Goal: Information Seeking & Learning: Learn about a topic

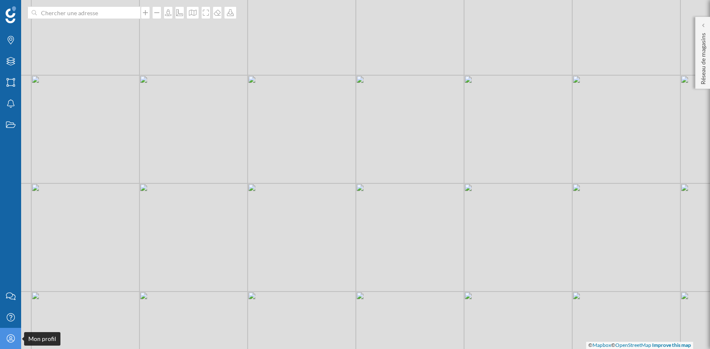
click at [9, 339] on icon at bounding box center [10, 339] width 8 height 8
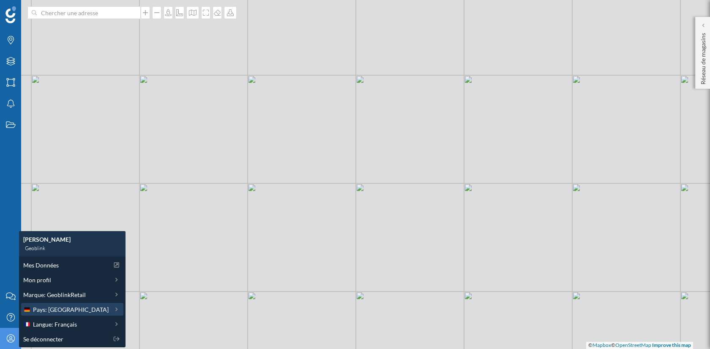
click at [70, 313] on span "Pays: [GEOGRAPHIC_DATA]" at bounding box center [71, 309] width 76 height 9
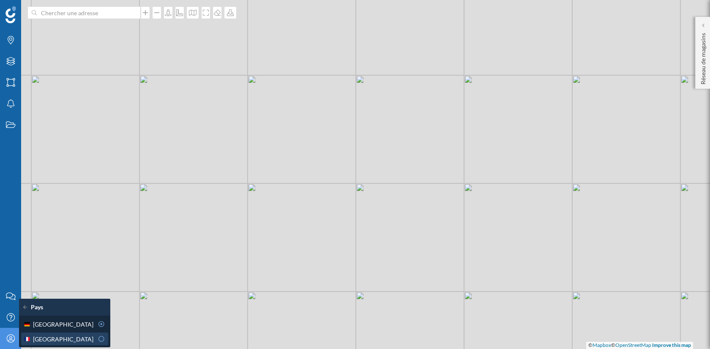
click at [67, 338] on div "[GEOGRAPHIC_DATA]" at bounding box center [58, 339] width 70 height 9
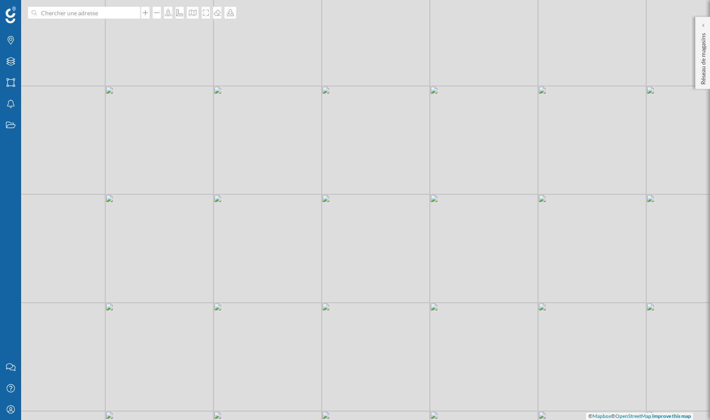
click at [0, 208] on div "Marques Filtres Zones Notifications Travail" at bounding box center [10, 178] width 21 height 356
click at [13, 207] on div "Marques Filtres Zones Notifications Travail" at bounding box center [10, 178] width 21 height 356
click at [13, 349] on icon "Mon profil" at bounding box center [10, 409] width 11 height 8
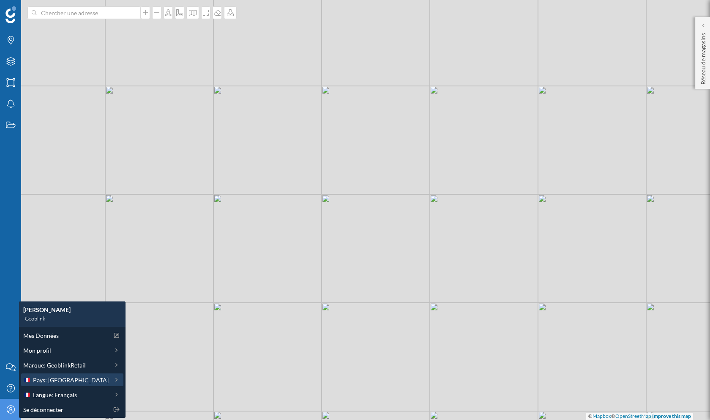
click at [55, 349] on span "Pays: [GEOGRAPHIC_DATA]" at bounding box center [71, 379] width 76 height 9
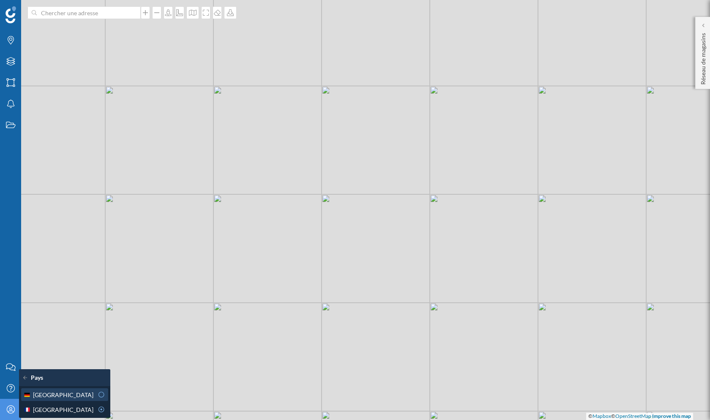
click at [56, 349] on span "[GEOGRAPHIC_DATA]" at bounding box center [63, 394] width 60 height 9
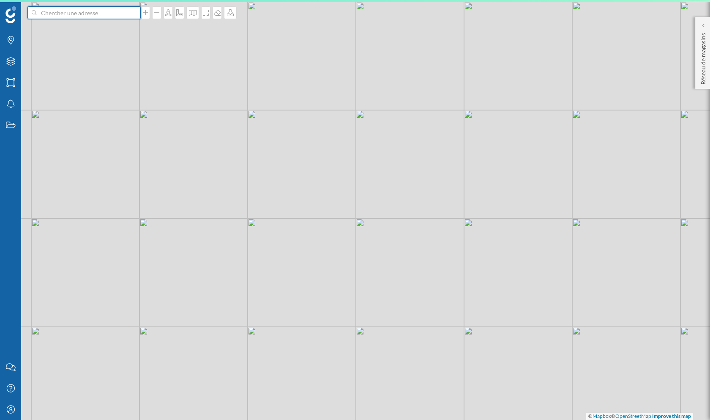
click at [92, 9] on input at bounding box center [84, 12] width 95 height 13
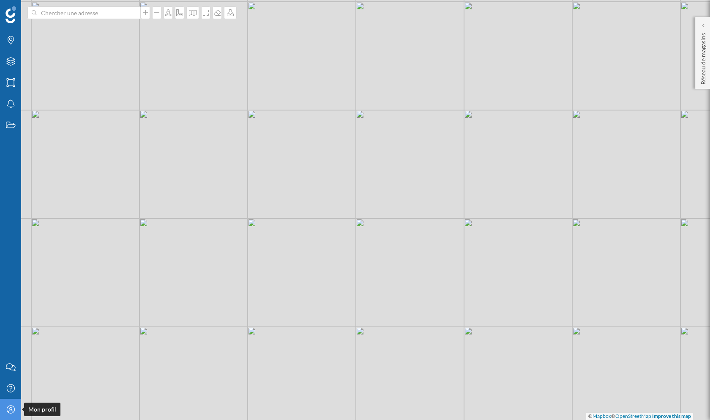
click at [8, 349] on icon at bounding box center [10, 409] width 8 height 8
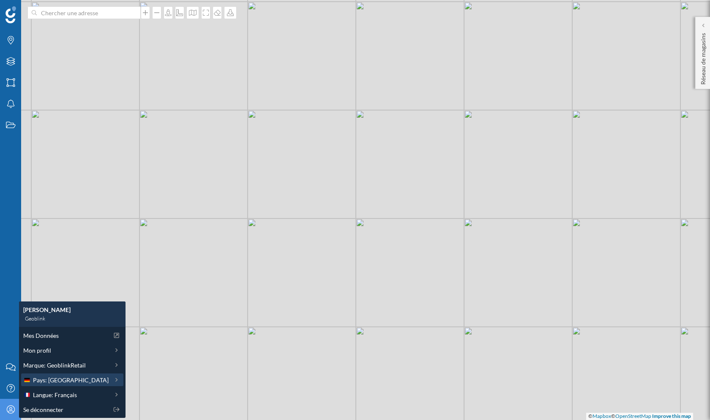
click at [60, 349] on div "Pays: [GEOGRAPHIC_DATA]" at bounding box center [72, 379] width 102 height 13
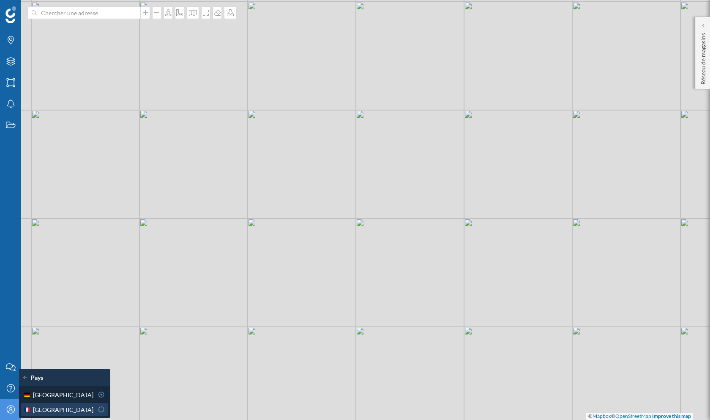
click at [84, 349] on div "[GEOGRAPHIC_DATA]" at bounding box center [58, 409] width 70 height 9
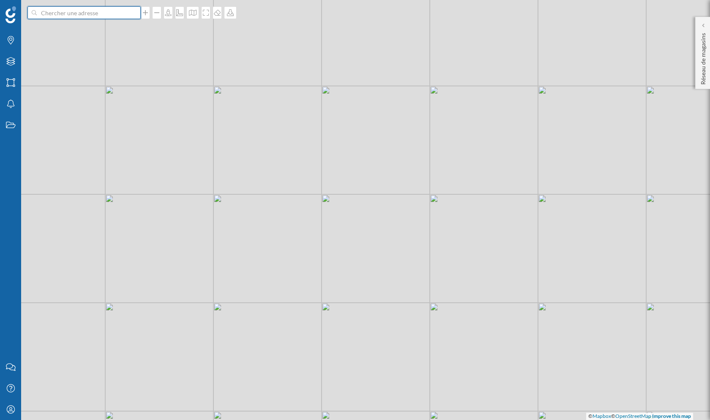
click at [60, 12] on input at bounding box center [84, 12] width 95 height 13
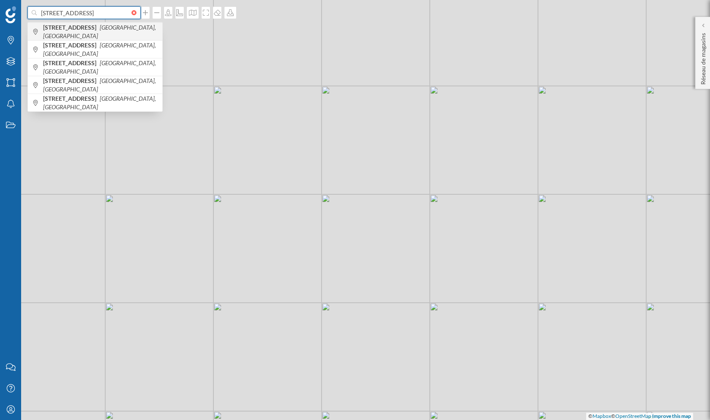
type input "[STREET_ADDRESS]"
click at [99, 31] on b "[STREET_ADDRESS]" at bounding box center [70, 27] width 55 height 7
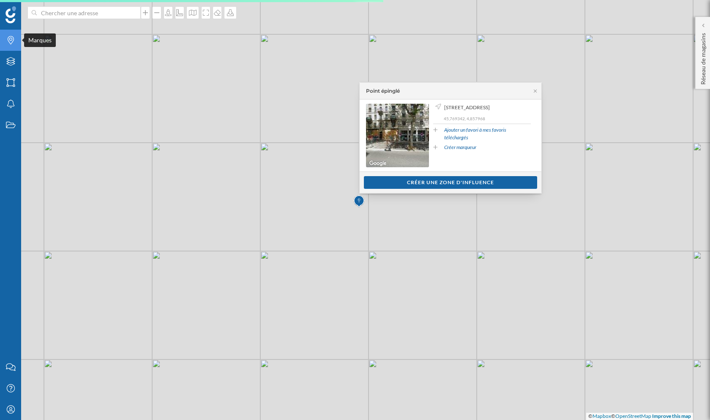
click at [11, 39] on icon "Marques" at bounding box center [10, 40] width 11 height 8
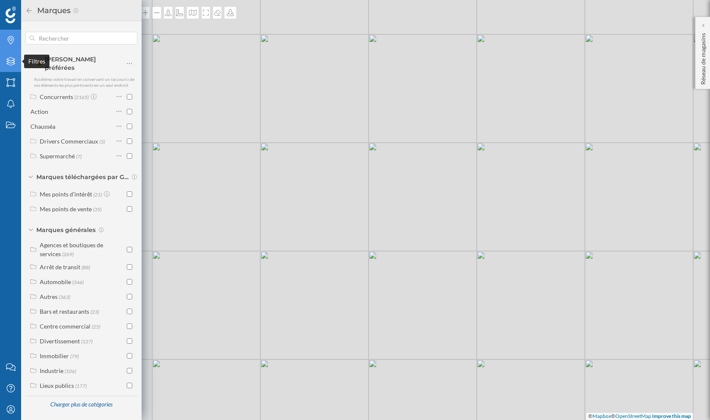
click at [14, 66] on div "Filtres" at bounding box center [10, 61] width 21 height 21
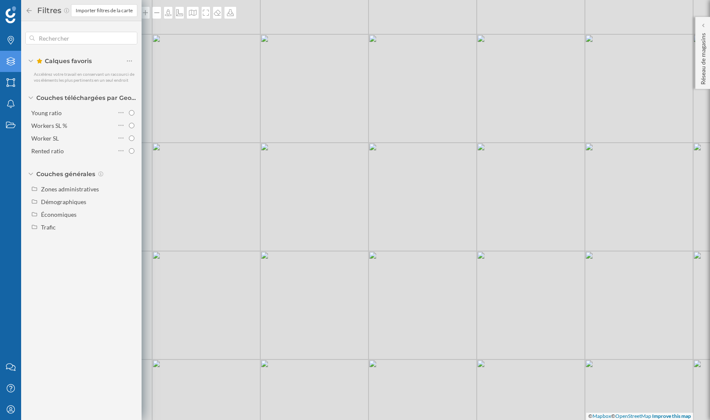
click at [28, 13] on icon at bounding box center [29, 11] width 8 height 6
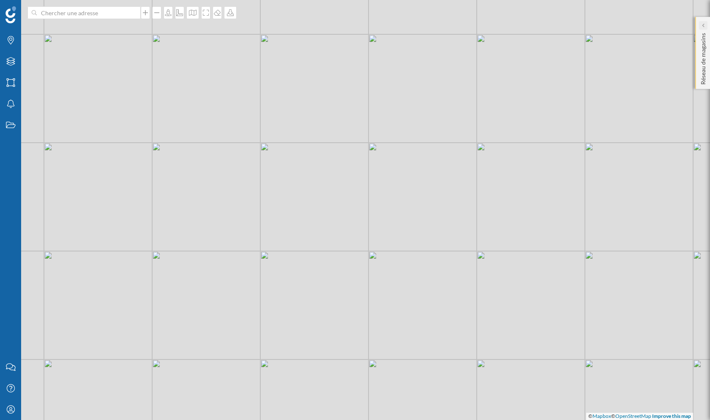
click at [703, 28] on icon at bounding box center [703, 25] width 3 height 8
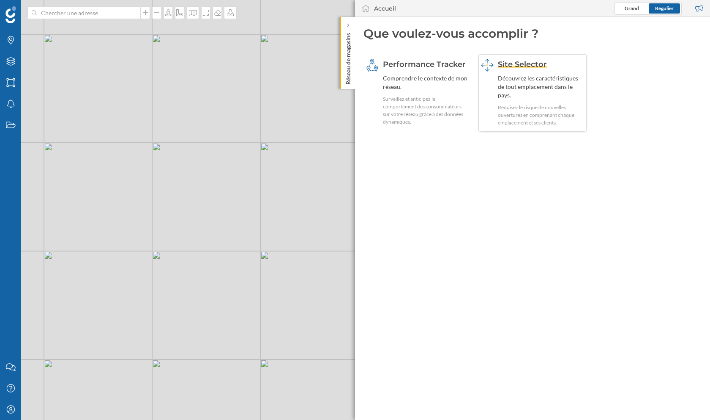
click at [520, 108] on div "Réduisez le risque de nouvelles ouvertures en comprenant chaque emplacement et …" at bounding box center [541, 115] width 87 height 23
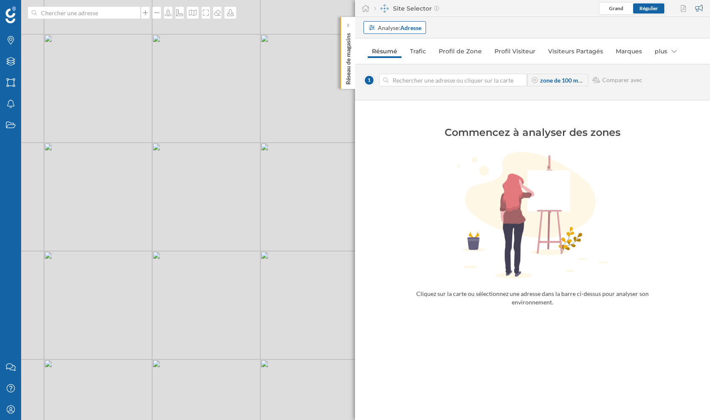
click at [401, 25] on strong "Adresse" at bounding box center [410, 27] width 21 height 7
click at [402, 57] on div "Zone commerciale" at bounding box center [392, 59] width 49 height 7
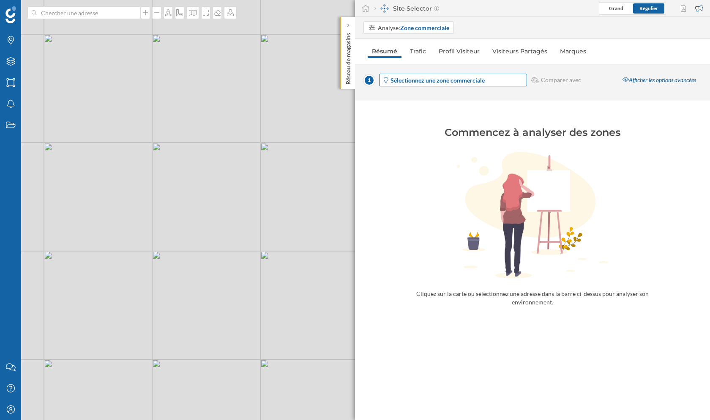
click at [429, 82] on strong "Sélectionnez une zone commerciale" at bounding box center [438, 80] width 94 height 7
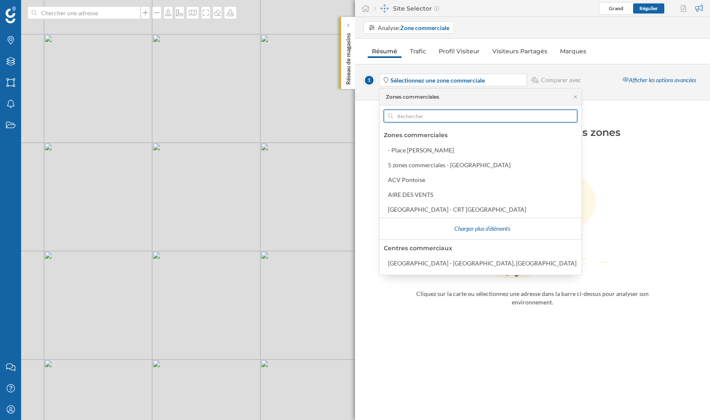
click at [417, 115] on input "text" at bounding box center [480, 116] width 175 height 13
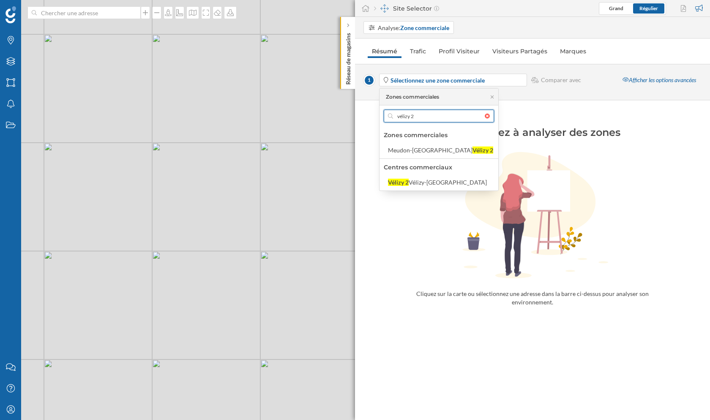
click at [421, 116] on input "vélizy 2" at bounding box center [439, 116] width 92 height 13
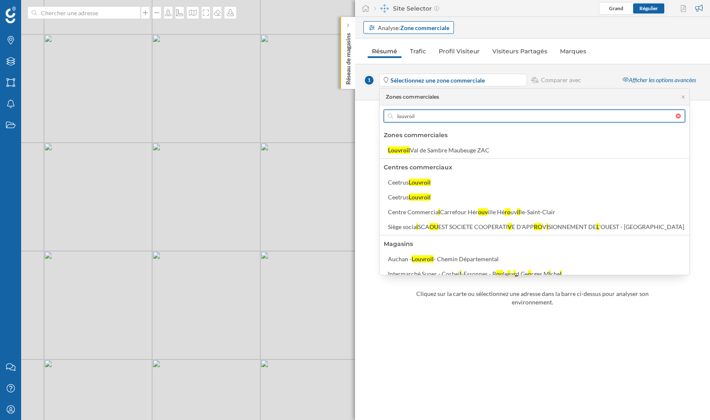
type input "louvroil"
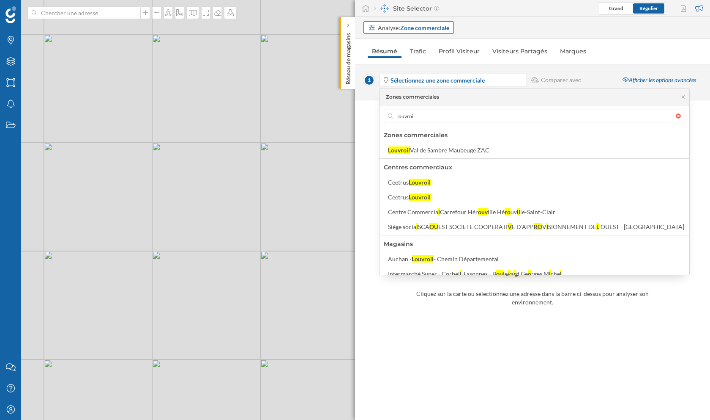
click at [437, 30] on strong "Zone commerciale" at bounding box center [424, 27] width 49 height 7
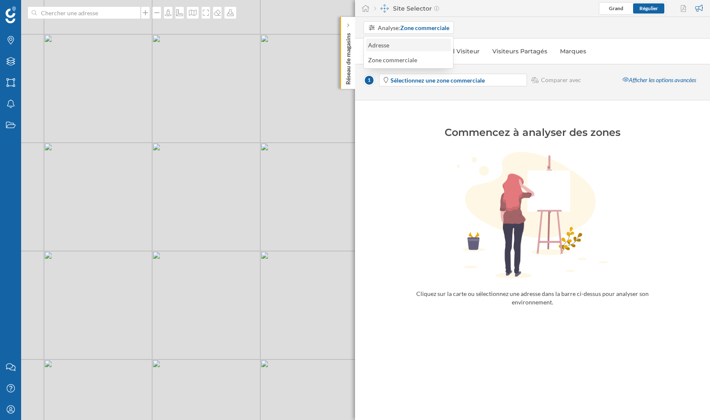
click at [396, 44] on div "Adresse" at bounding box center [408, 45] width 80 height 9
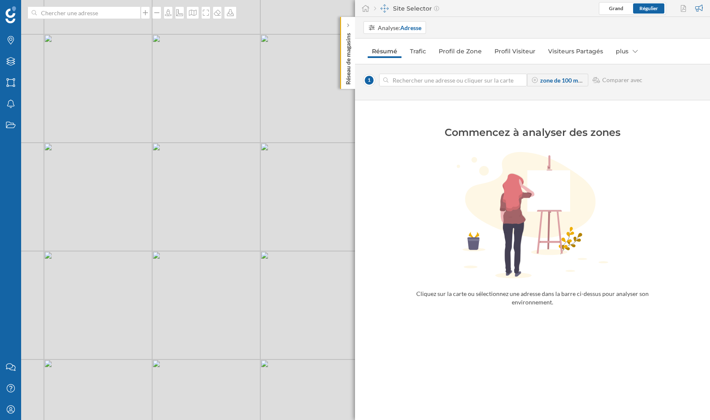
click at [421, 74] on input at bounding box center [453, 80] width 129 height 13
click at [417, 82] on input at bounding box center [453, 80] width 129 height 13
drag, startPoint x: 619, startPoint y: 80, endPoint x: 666, endPoint y: 56, distance: 52.6
click at [666, 56] on div "Analyse: Adresse Résumé Trafic Profil de Zone Profil Visiteur Visiteurs Partagé…" at bounding box center [532, 218] width 355 height 403
click at [624, 82] on span "Comparer avec" at bounding box center [623, 80] width 40 height 8
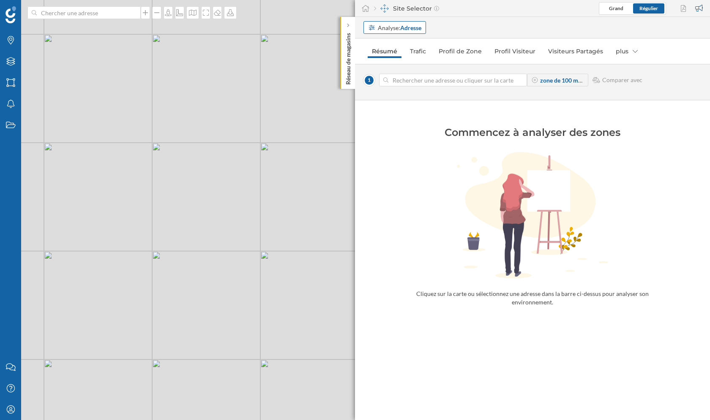
click at [400, 27] on strong "Adresse" at bounding box center [410, 27] width 21 height 7
drag, startPoint x: 104, startPoint y: 118, endPoint x: 214, endPoint y: 158, distance: 116.7
click at [214, 158] on div "© Mapbox © OpenStreetMap Improve this map" at bounding box center [355, 210] width 710 height 420
click at [4, 81] on div "Zones" at bounding box center [10, 82] width 21 height 21
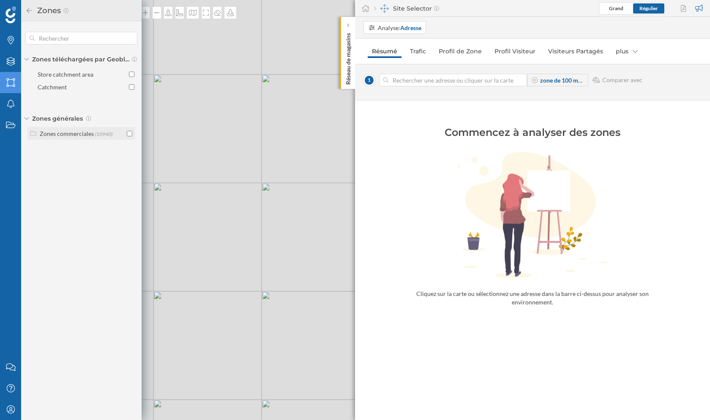
click at [128, 134] on input "checkbox" at bounding box center [129, 133] width 5 height 5
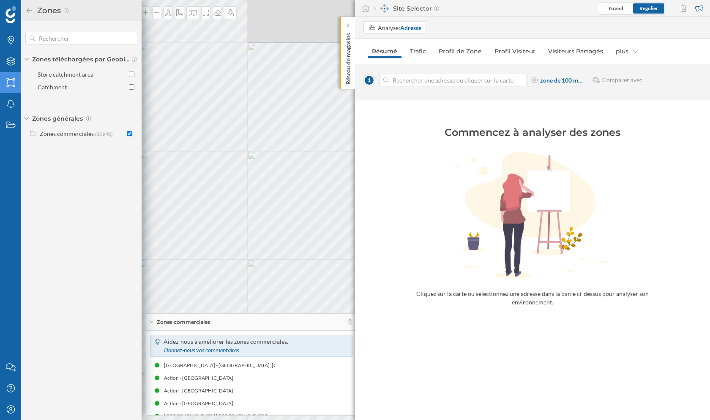
click at [362, 272] on div "Marques Filtres Zones Notifications Travail Nous contacter Centre d'aide Mon pr…" at bounding box center [355, 210] width 710 height 420
click at [31, 14] on div "Zones" at bounding box center [81, 11] width 112 height 14
click at [29, 12] on icon at bounding box center [29, 11] width 8 height 6
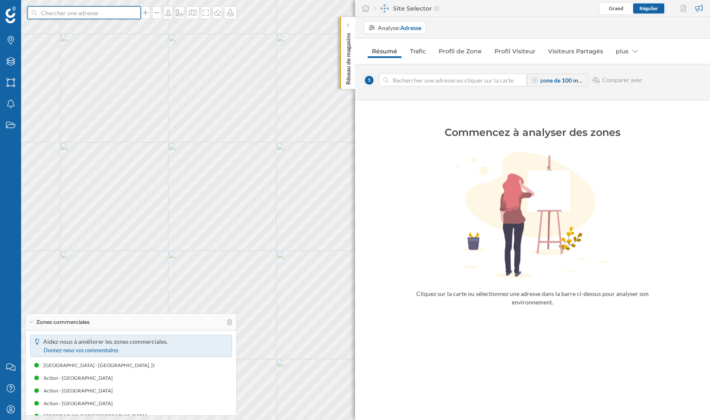
click at [69, 14] on input at bounding box center [84, 12] width 95 height 13
type input "action louvroil"
click at [118, 28] on icon "[GEOGRAPHIC_DATA], [GEOGRAPHIC_DATA], [GEOGRAPHIC_DATA]" at bounding box center [99, 32] width 112 height 16
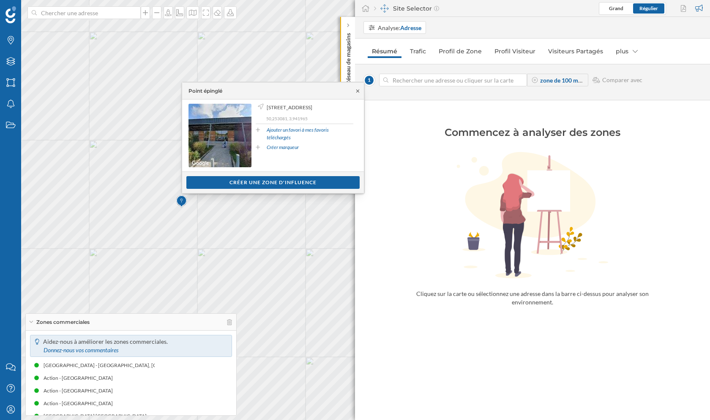
click at [356, 91] on icon at bounding box center [358, 90] width 6 height 5
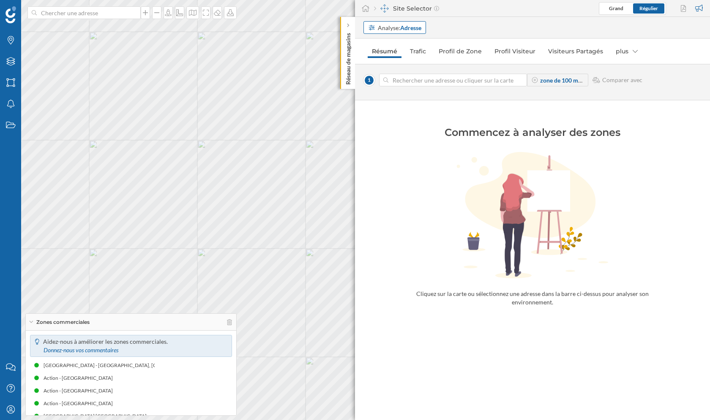
click at [413, 25] on strong "Adresse" at bounding box center [410, 27] width 21 height 7
click at [398, 61] on div "Zone commerciale" at bounding box center [392, 59] width 49 height 7
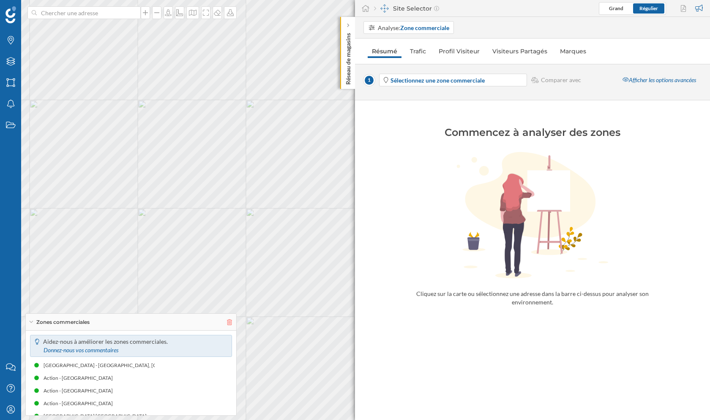
click at [230, 321] on icon at bounding box center [229, 322] width 5 height 6
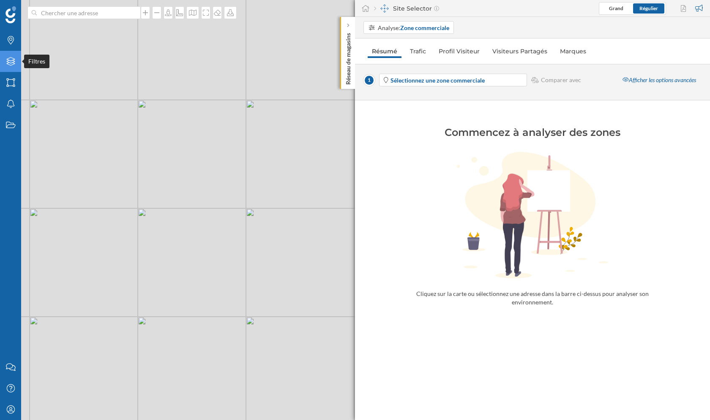
click at [11, 61] on icon at bounding box center [10, 61] width 8 height 8
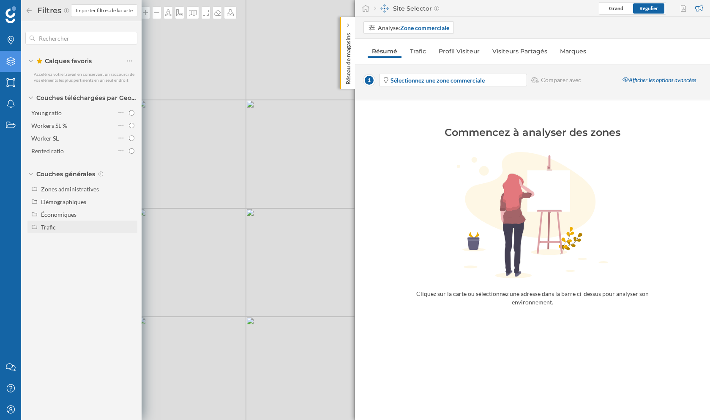
click at [51, 224] on div "Trafic" at bounding box center [48, 226] width 15 height 7
click at [131, 239] on input "Trafic routier" at bounding box center [131, 239] width 5 height 5
radio input "true"
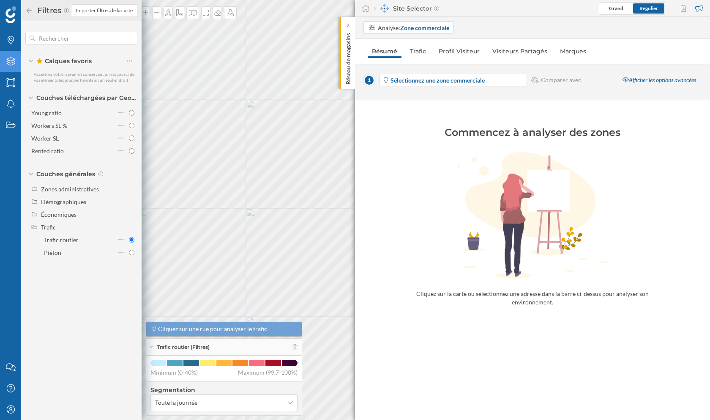
click at [29, 9] on icon at bounding box center [29, 11] width 8 height 6
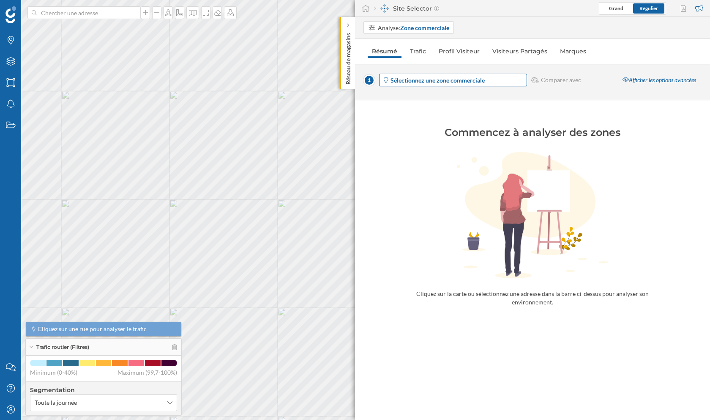
click at [435, 78] on strong "Sélectionnez une zone commerciale" at bounding box center [438, 80] width 94 height 7
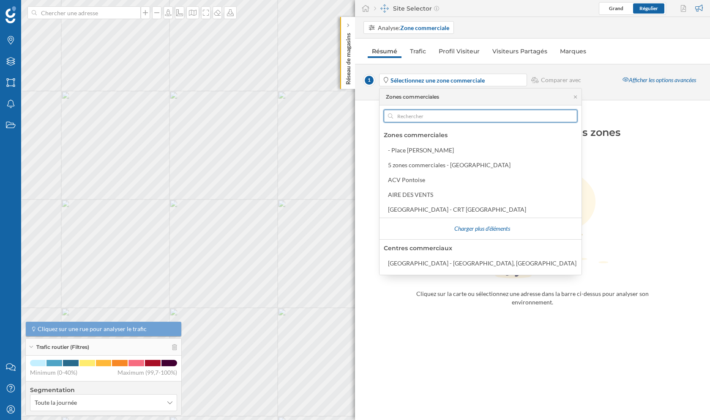
click at [421, 115] on input "text" at bounding box center [480, 116] width 175 height 13
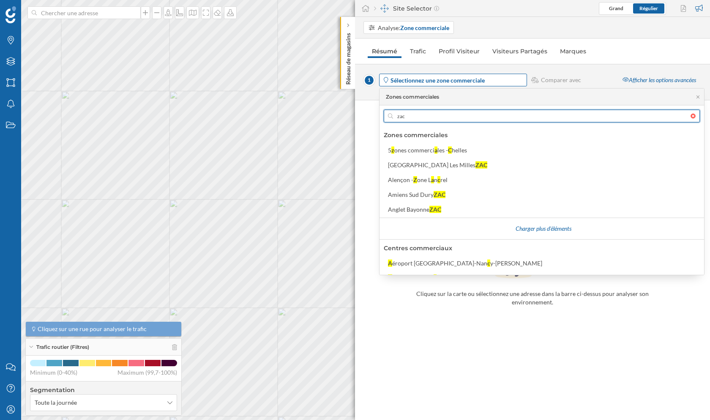
type input "zac"
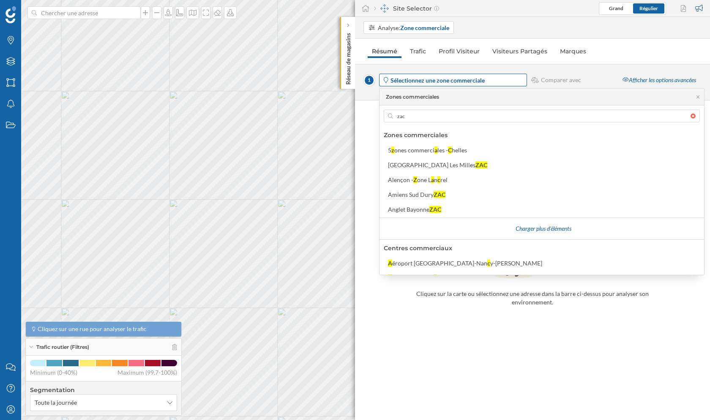
click at [415, 77] on strong "Sélectionnez une zone commerciale" at bounding box center [438, 80] width 94 height 7
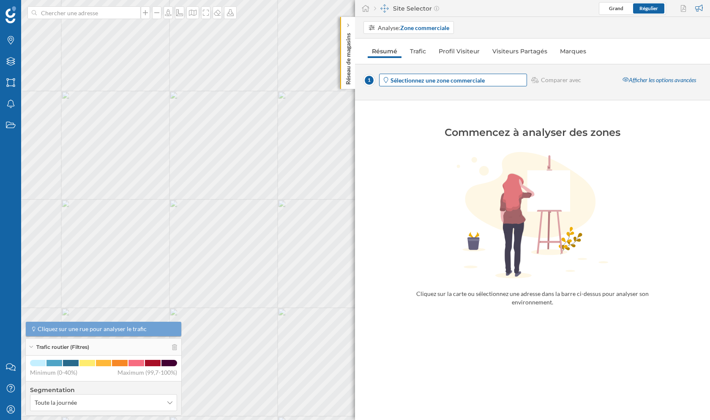
click at [415, 77] on strong "Sélectionnez une zone commerciale" at bounding box center [438, 80] width 94 height 7
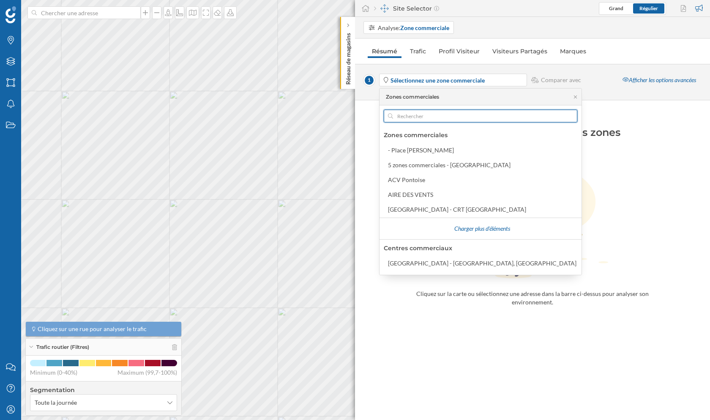
click at [424, 114] on input "text" at bounding box center [480, 116] width 175 height 13
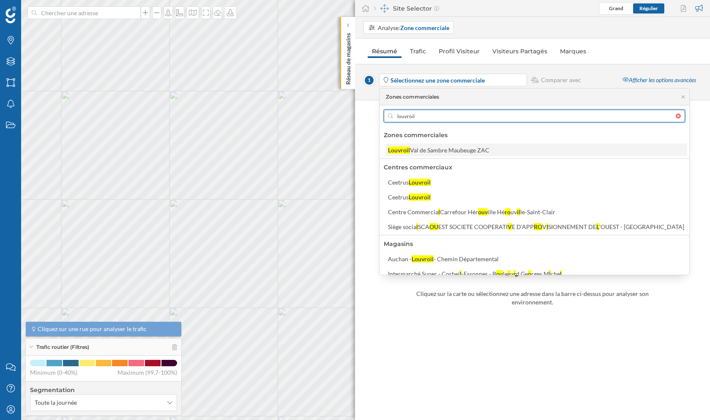
type input "louvroil"
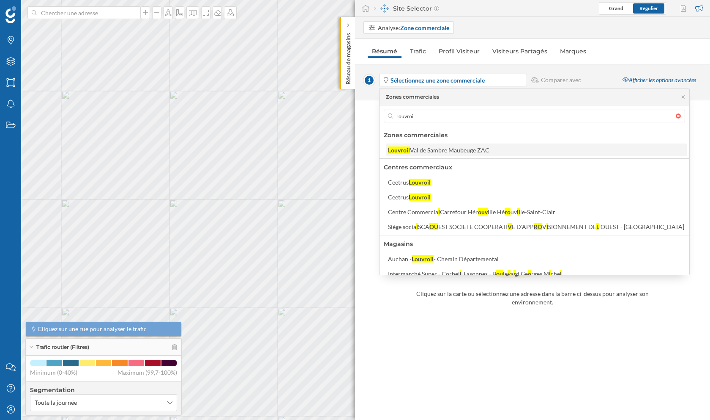
click at [466, 148] on div "Val de Sambre Maubeuge ZAC" at bounding box center [450, 149] width 80 height 7
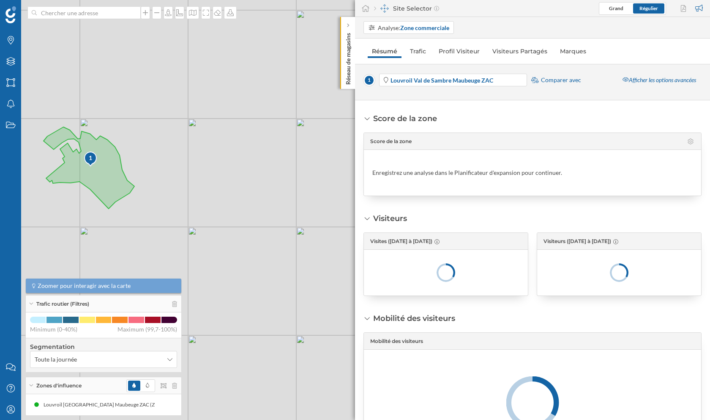
click at [557, 80] on span "Comparer avec" at bounding box center [561, 80] width 40 height 8
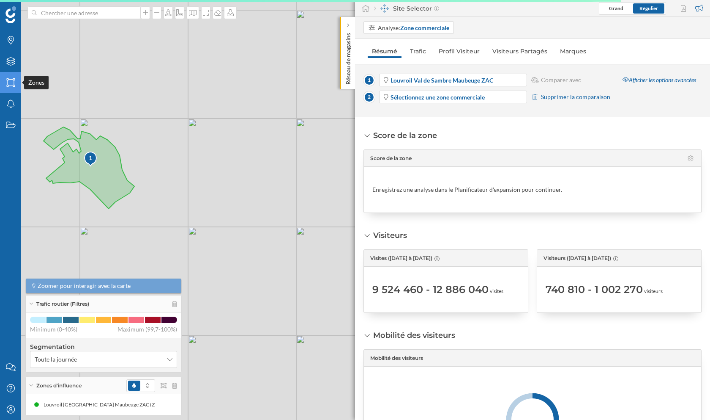
click at [10, 82] on icon "Zones" at bounding box center [10, 82] width 11 height 8
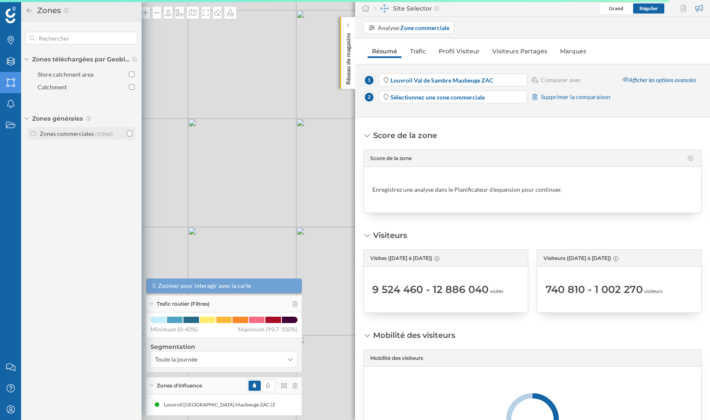
click at [129, 134] on input "checkbox" at bounding box center [129, 133] width 5 height 5
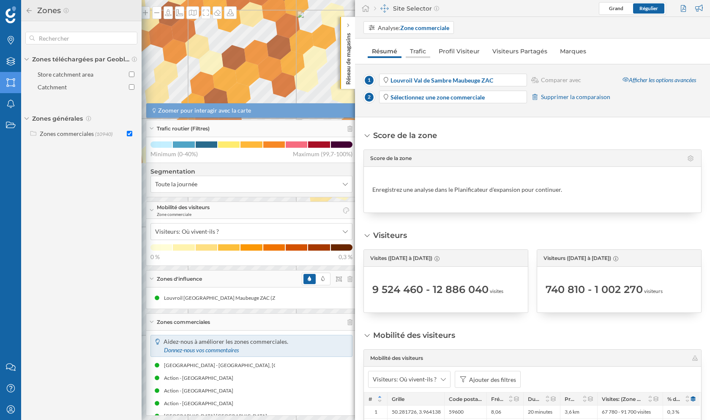
click at [418, 50] on link "Trafic" at bounding box center [418, 51] width 25 height 14
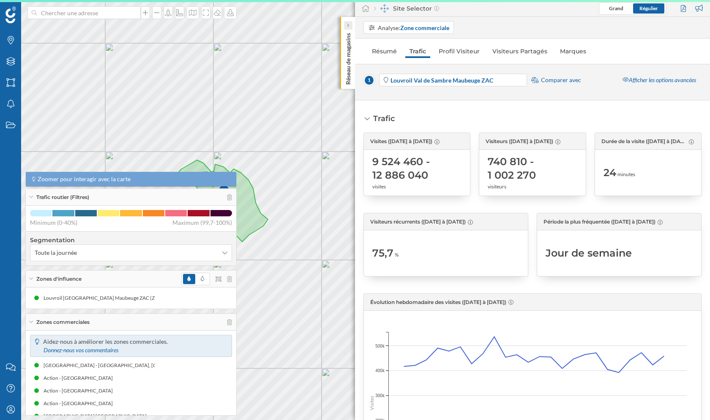
click at [351, 27] on div at bounding box center [348, 25] width 8 height 8
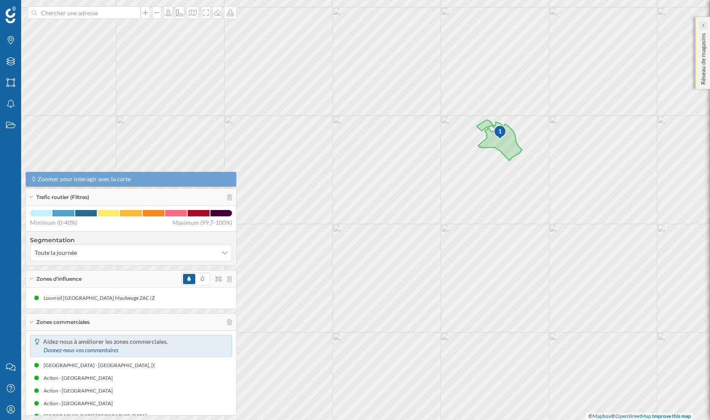
click at [702, 26] on icon at bounding box center [703, 25] width 3 height 4
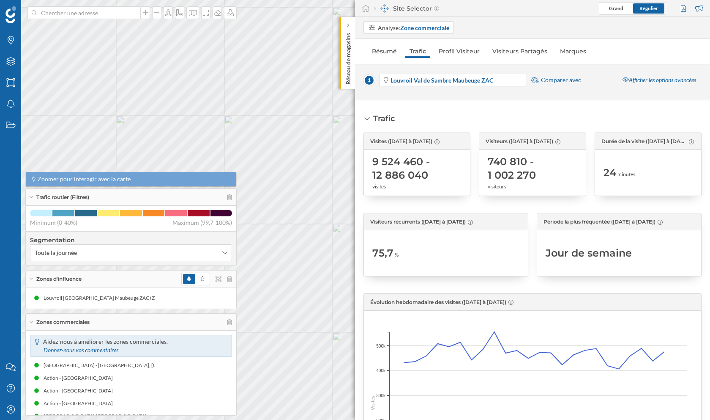
click at [565, 80] on span "Comparer avec" at bounding box center [561, 80] width 40 height 8
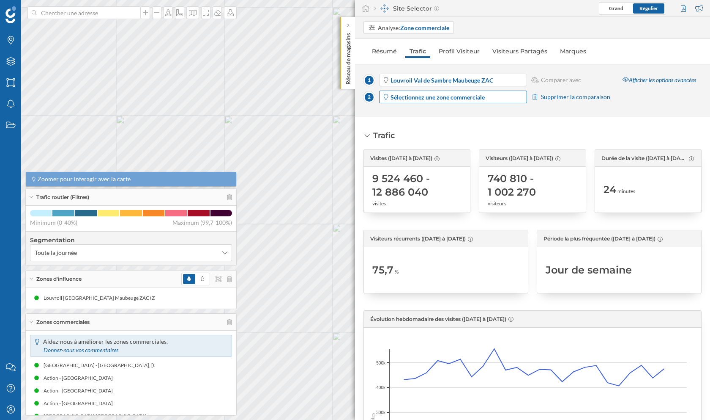
click at [440, 100] on span "Sélectionnez une zone commerciale" at bounding box center [438, 97] width 94 height 9
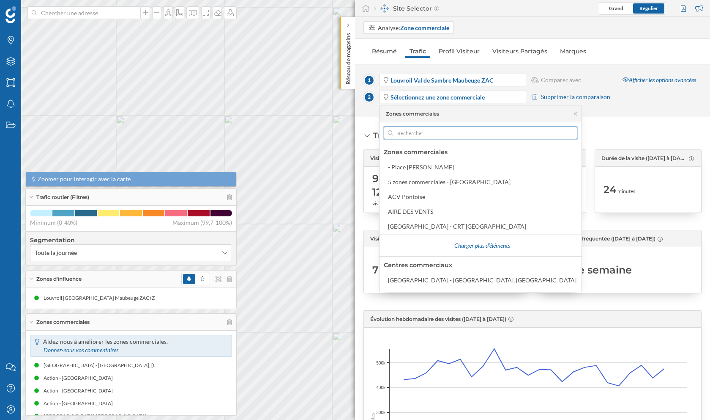
click at [434, 137] on input "text" at bounding box center [480, 132] width 175 height 13
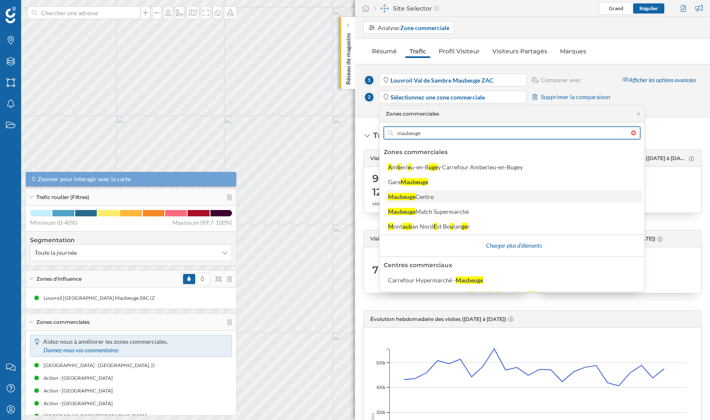
type input "maubeuge"
click at [433, 198] on div "Centre" at bounding box center [425, 196] width 18 height 7
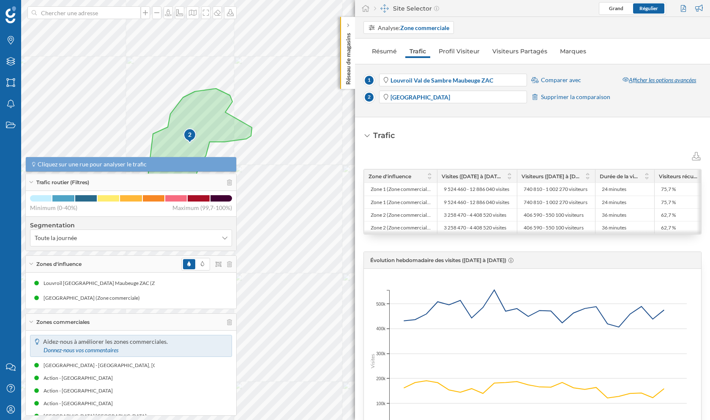
click at [657, 80] on div "Afficher les options avancées" at bounding box center [659, 80] width 85 height 13
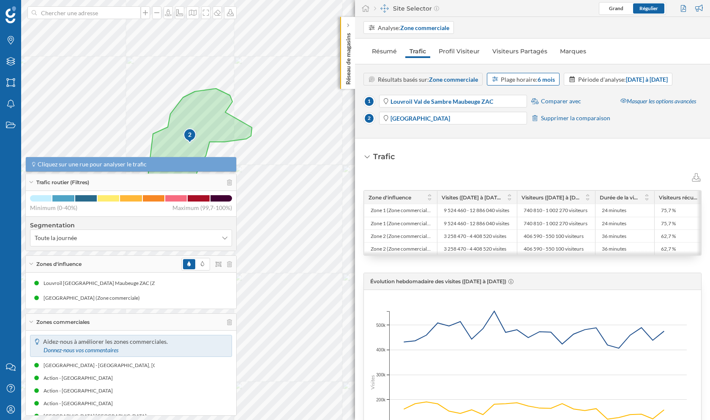
click at [527, 82] on div "Plage horaire: 6 mois" at bounding box center [528, 79] width 54 height 9
click at [497, 154] on div "12 mois" at bounding box center [502, 157] width 21 height 7
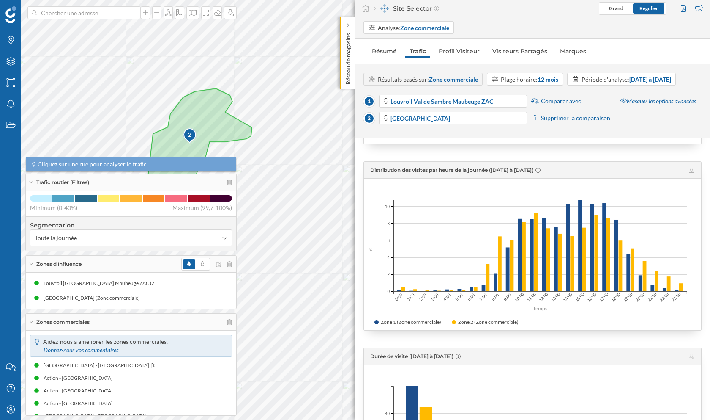
scroll to position [526, 0]
drag, startPoint x: 389, startPoint y: 189, endPoint x: 468, endPoint y: 189, distance: 78.7
click at [468, 173] on span "Distribution des visites par heure de la journée ([DATE] à [DATE])" at bounding box center [451, 169] width 163 height 6
click at [526, 78] on div "Plage horaire: 12 mois" at bounding box center [530, 79] width 58 height 9
click at [595, 83] on div "Résultats basés sur: Zone commerciale Plage horaire: 12 mois Période d'analyse:…" at bounding box center [533, 79] width 338 height 13
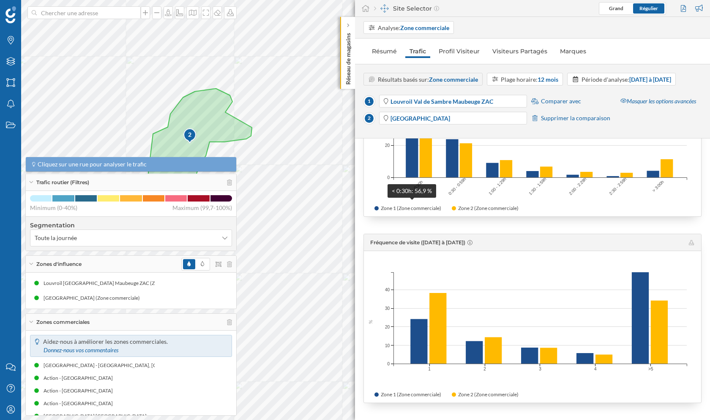
scroll to position [841, 0]
click at [463, 50] on link "Profil Visiteur" at bounding box center [459, 51] width 49 height 14
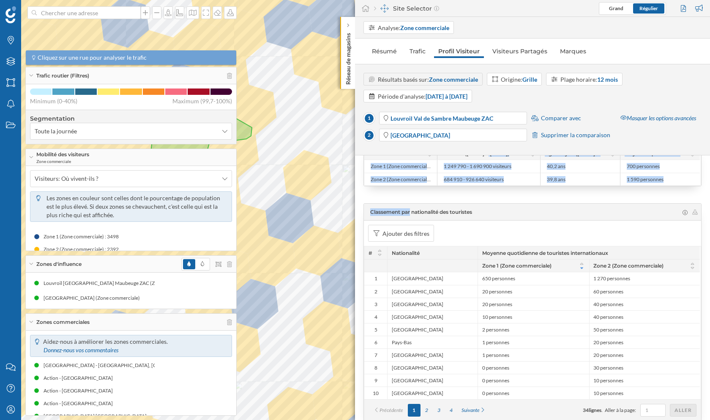
scroll to position [46, 0]
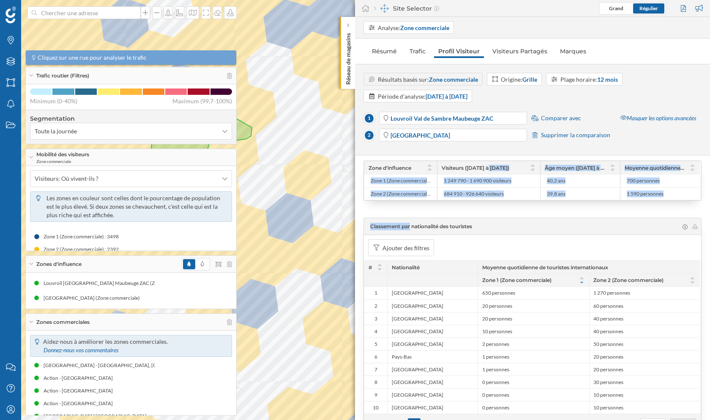
drag, startPoint x: 382, startPoint y: 157, endPoint x: 434, endPoint y: 159, distance: 51.6
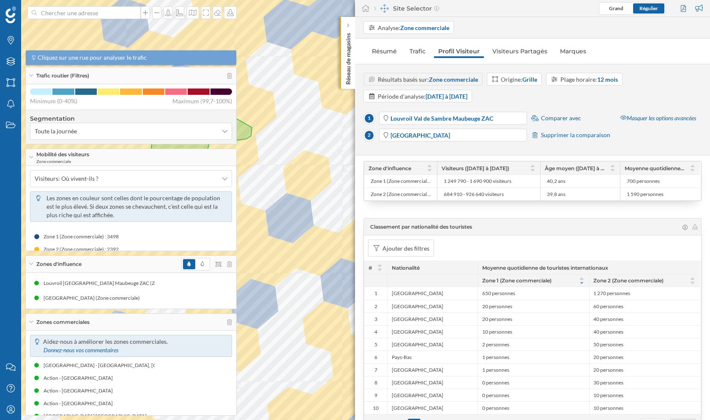
click at [496, 255] on div "Ajouter des filtres" at bounding box center [532, 247] width 337 height 25
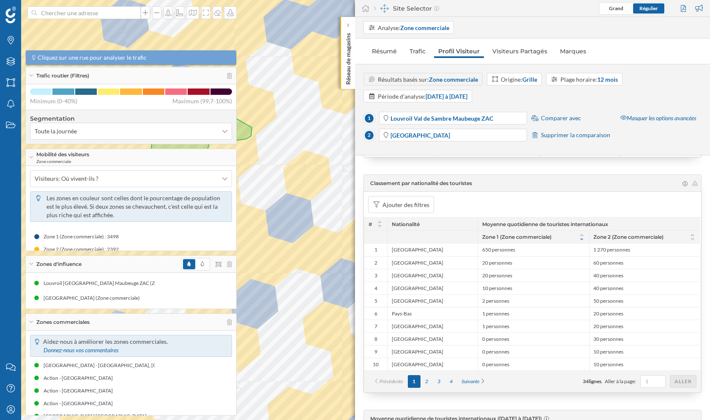
scroll to position [85, 0]
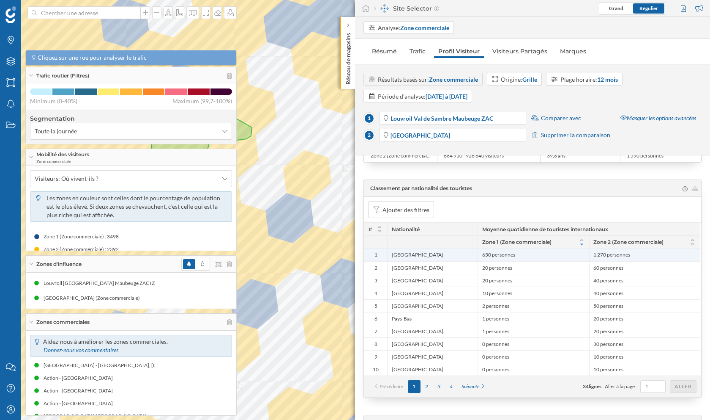
drag, startPoint x: 524, startPoint y: 252, endPoint x: 488, endPoint y: 253, distance: 36.4
click at [488, 253] on span "650 personnes" at bounding box center [534, 254] width 103 height 7
drag, startPoint x: 638, startPoint y: 255, endPoint x: 590, endPoint y: 255, distance: 47.8
click at [590, 255] on li "1 270 personnes" at bounding box center [643, 254] width 107 height 8
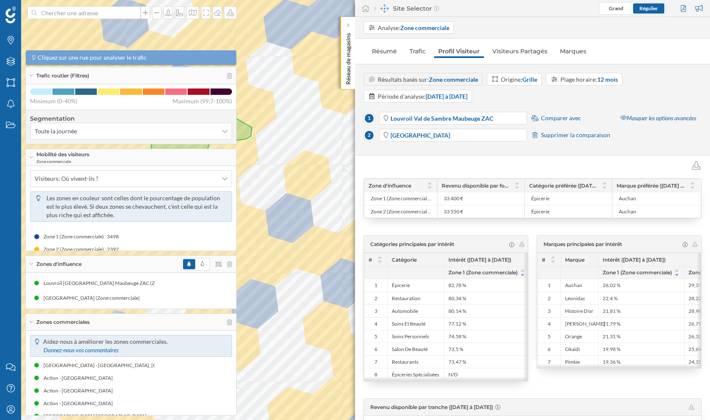
scroll to position [818, 0]
drag, startPoint x: 378, startPoint y: 241, endPoint x: 441, endPoint y: 241, distance: 63.0
click at [441, 241] on span "Catégories principales par intérêt" at bounding box center [412, 243] width 84 height 8
drag, startPoint x: 414, startPoint y: 283, endPoint x: 391, endPoint y: 282, distance: 23.7
click at [391, 282] on div "Épicerie" at bounding box center [415, 283] width 57 height 13
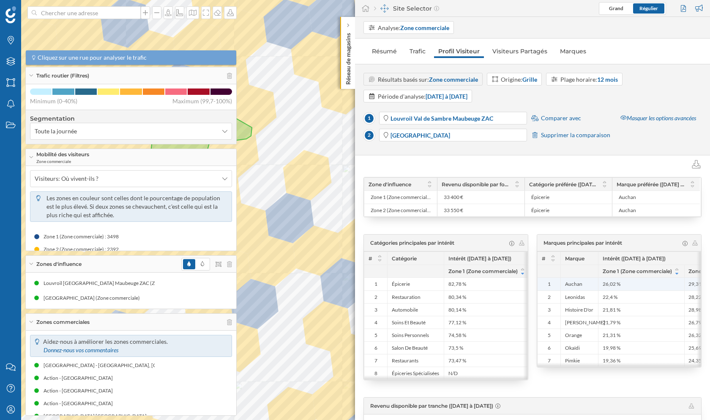
drag, startPoint x: 594, startPoint y: 282, endPoint x: 564, endPoint y: 282, distance: 30.0
click at [564, 282] on div "Auchan" at bounding box center [580, 283] width 38 height 13
click at [532, 277] on div "Catégories principales par intérêt # Catégorie Intérêt ([DATE] à [DATE]) Zone 1…" at bounding box center [533, 307] width 338 height 146
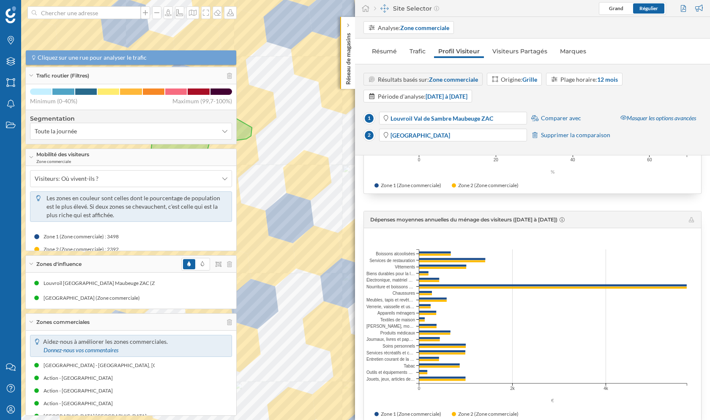
scroll to position [1252, 0]
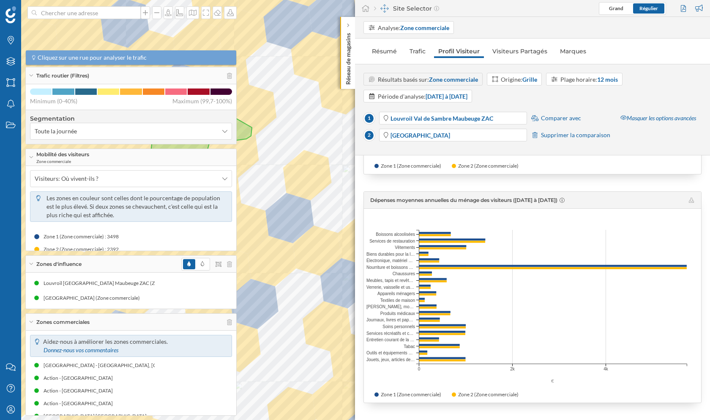
drag, startPoint x: 374, startPoint y: 197, endPoint x: 587, endPoint y: 201, distance: 212.8
click at [573, 201] on span "Dépenses moyennes annuelles du ménage des visiteurs ([DATE] à [DATE])" at bounding box center [471, 200] width 203 height 6
click at [587, 82] on div "Plage horaire: 12 mois" at bounding box center [590, 79] width 58 height 9
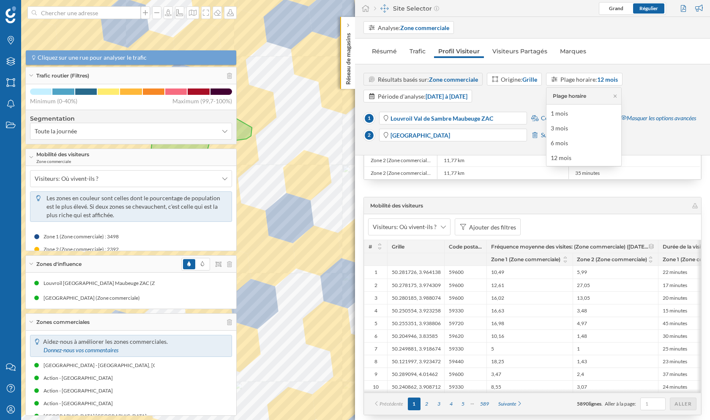
scroll to position [1597, 0]
click at [32, 263] on div "Zones d'influence" at bounding box center [131, 263] width 211 height 17
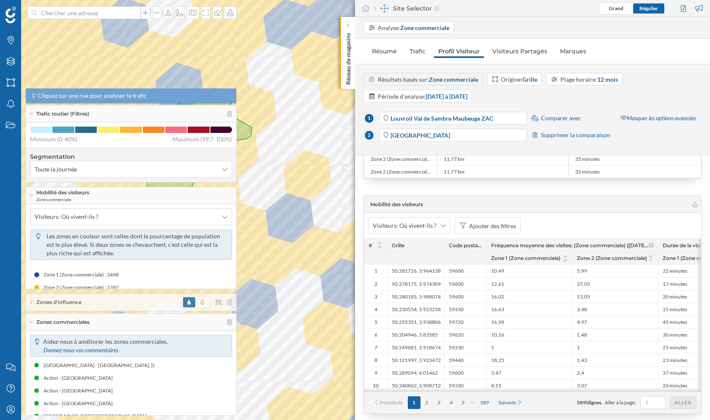
click at [30, 320] on div "Zones commerciales" at bounding box center [131, 321] width 211 height 17
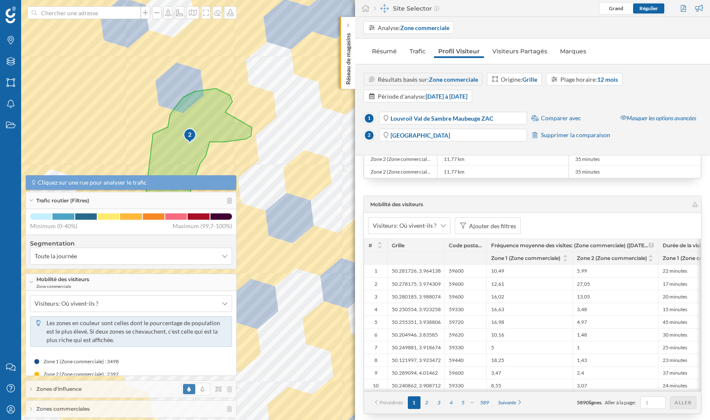
click at [29, 285] on div "Mobilité des visiteurs Zone commerciale" at bounding box center [131, 282] width 211 height 17
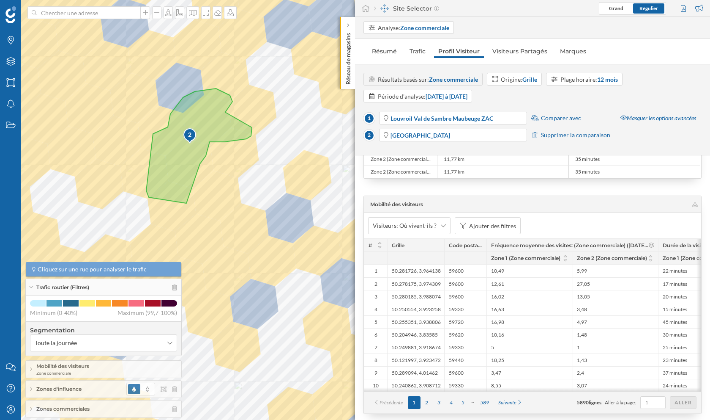
click at [30, 288] on icon at bounding box center [31, 287] width 5 height 2
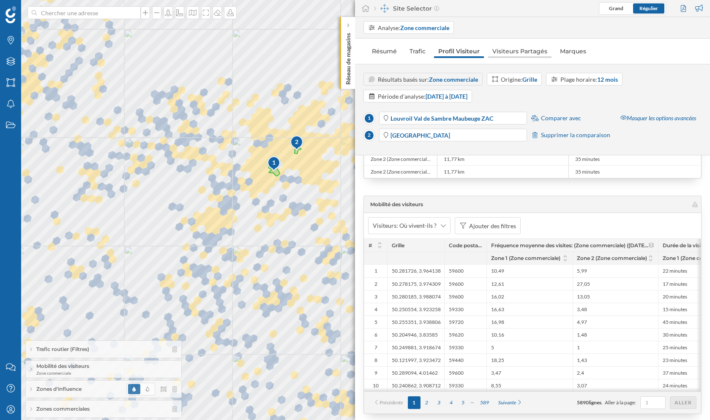
click at [532, 49] on link "Visiteurs Partagés" at bounding box center [519, 51] width 63 height 14
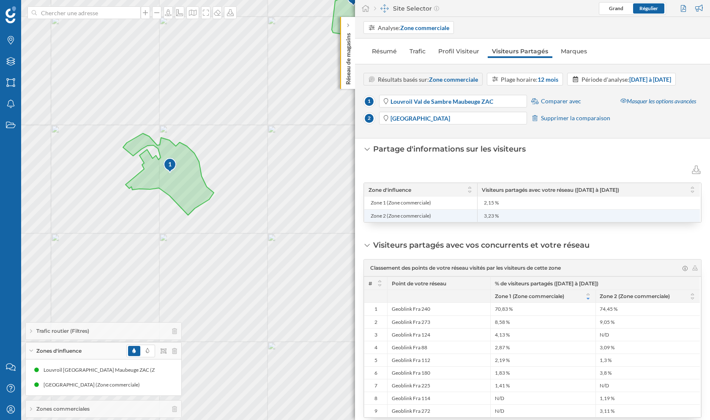
scroll to position [0, 0]
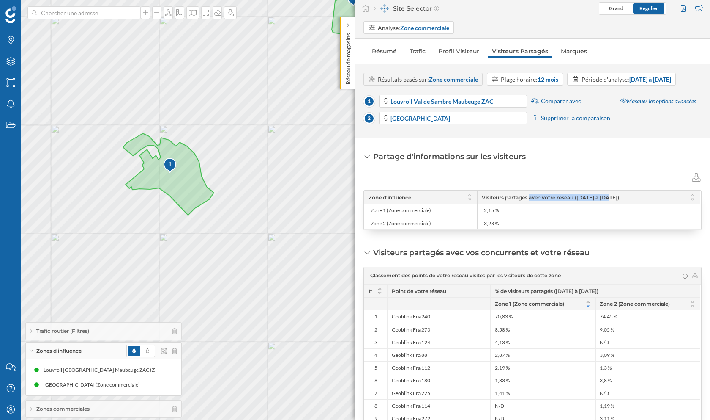
drag, startPoint x: 480, startPoint y: 213, endPoint x: 561, endPoint y: 212, distance: 80.4
click at [561, 203] on div "Visiteurs partagés avec votre réseau ([DATE] à [DATE])" at bounding box center [588, 197] width 223 height 13
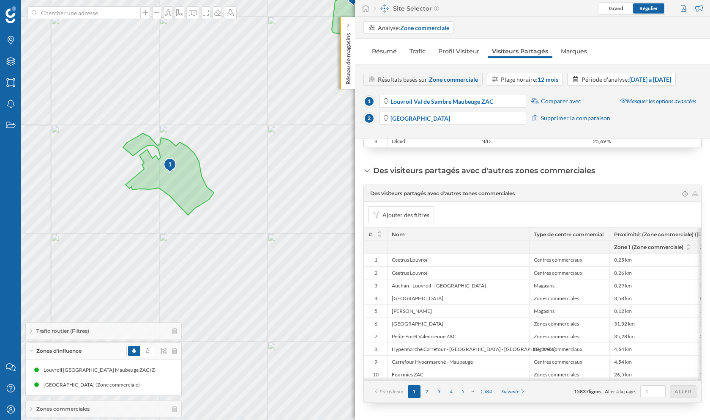
scroll to position [455, 0]
click at [406, 207] on div "Ajouter des filtres" at bounding box center [401, 214] width 66 height 17
click at [282, 249] on div "% de visiteurs partagés: (Zone commerciale) ([DATE] à [DATE])" at bounding box center [334, 249] width 162 height 7
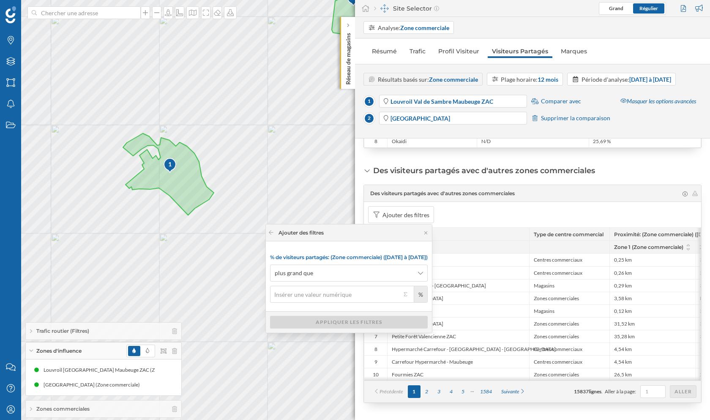
click at [270, 239] on div "Ajouter des filtres" at bounding box center [349, 232] width 166 height 17
click at [270, 236] on div at bounding box center [271, 233] width 6 height 8
click at [268, 229] on div at bounding box center [271, 233] width 6 height 8
click at [268, 230] on icon at bounding box center [271, 232] width 6 height 5
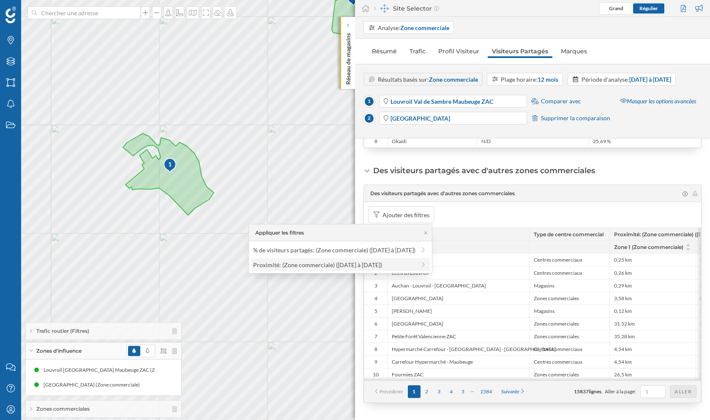
click at [331, 263] on div "Proximité: (Zone commerciale) ([DATE] à [DATE])" at bounding box center [317, 264] width 129 height 7
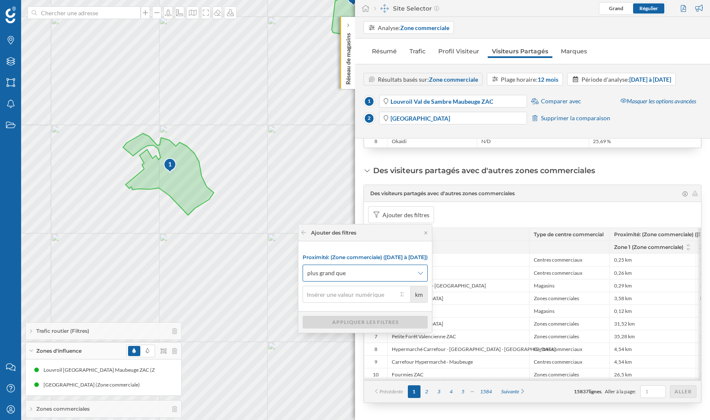
click at [347, 269] on span "plus grand que" at bounding box center [360, 273] width 107 height 8
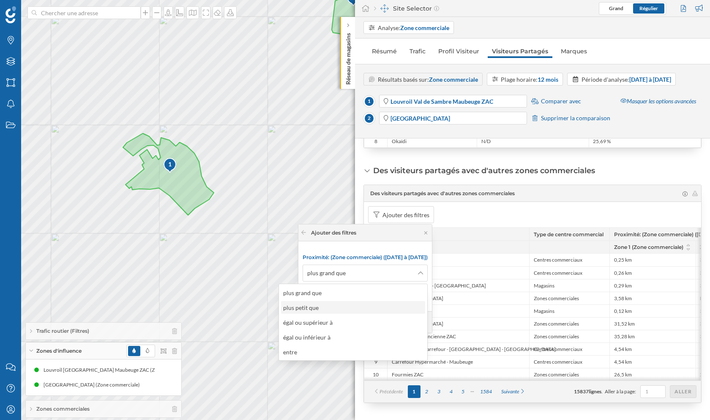
click at [322, 309] on div "plus petit que" at bounding box center [303, 307] width 40 height 9
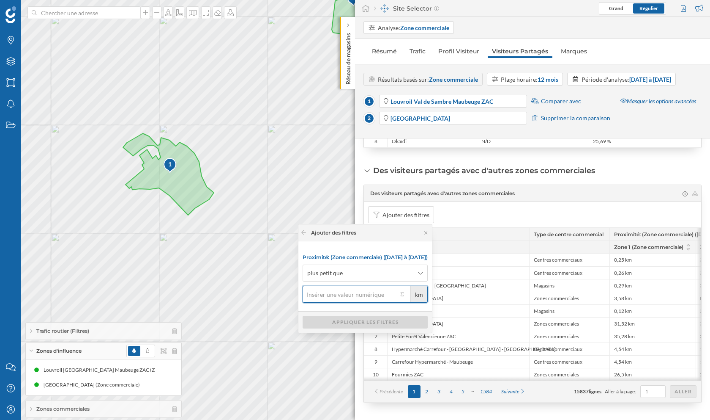
click at [324, 290] on input "km" at bounding box center [350, 293] width 95 height 17
type input "30"
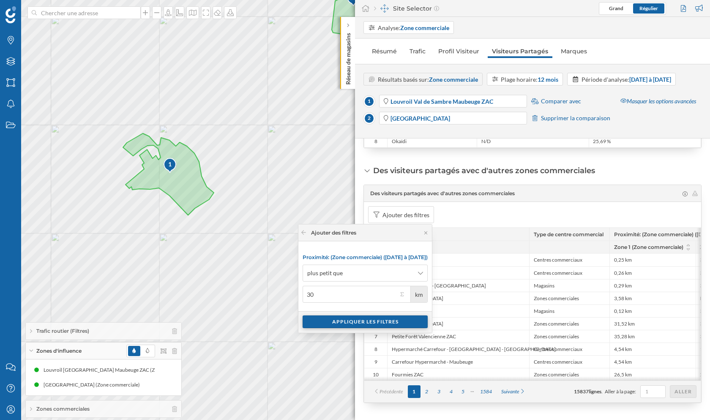
click at [381, 318] on div "Appliquer les filtres" at bounding box center [365, 321] width 125 height 13
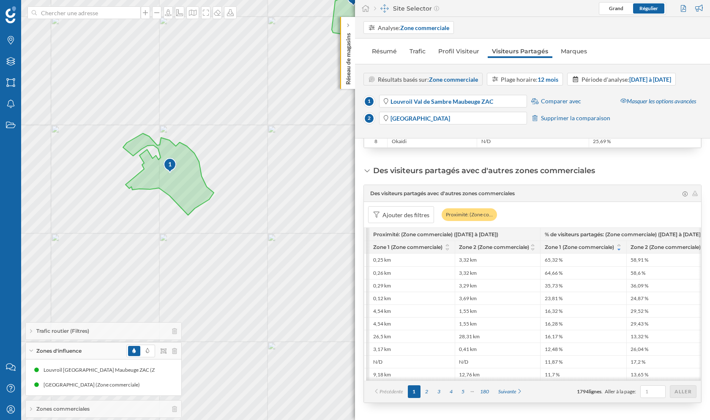
scroll to position [0, 243]
drag, startPoint x: 541, startPoint y: 247, endPoint x: 614, endPoint y: 247, distance: 72.7
click at [614, 247] on div "Zone 1 (Zone commerciale) Zone 2 (Zone commerciale)" at bounding box center [625, 246] width 172 height 13
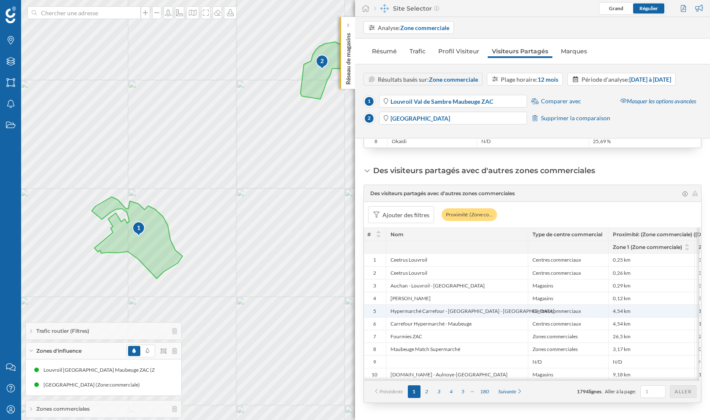
scroll to position [0, 0]
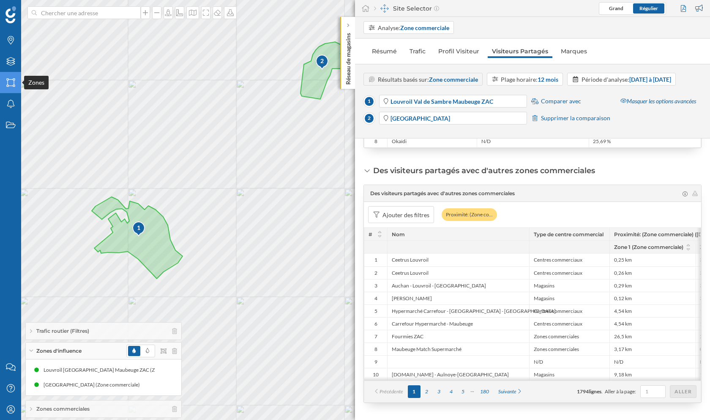
click at [10, 82] on icon "Zones" at bounding box center [10, 82] width 11 height 8
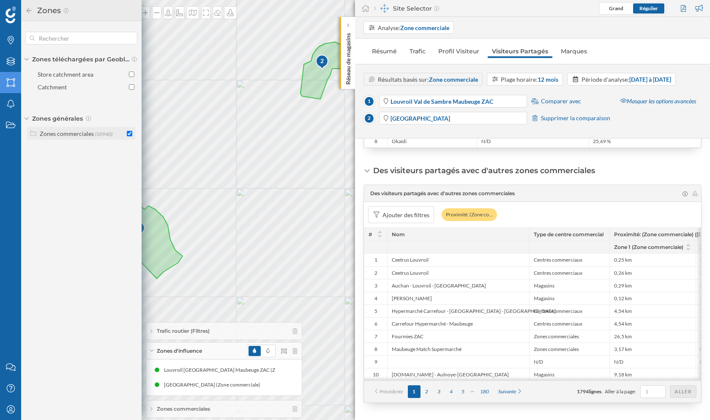
click at [129, 134] on input "checkbox" at bounding box center [129, 133] width 5 height 5
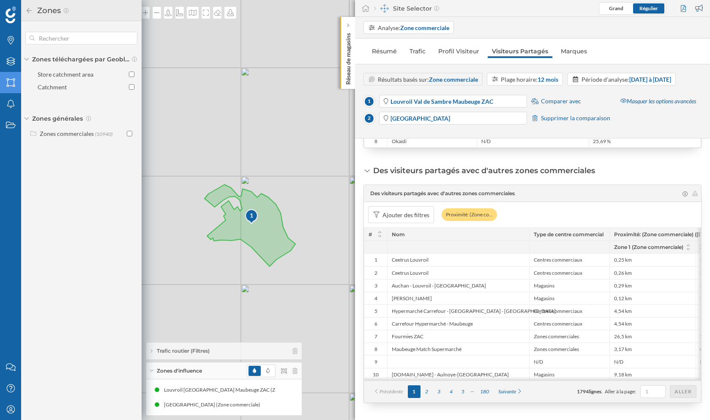
drag, startPoint x: 188, startPoint y: 191, endPoint x: 328, endPoint y: 189, distance: 140.4
click at [328, 189] on div "1 2 © Mapbox © OpenStreetMap Improve this map" at bounding box center [355, 210] width 710 height 420
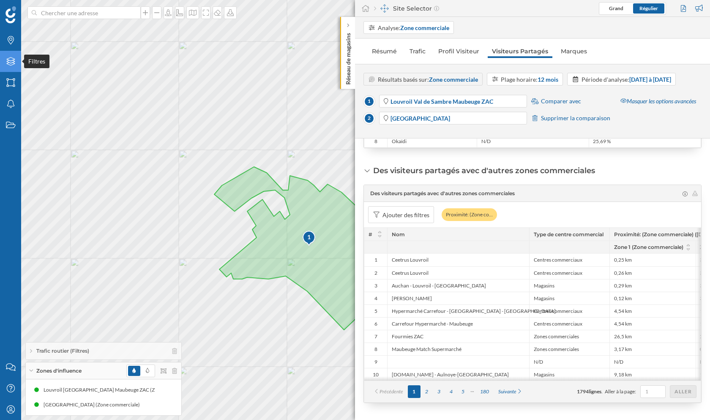
click at [11, 60] on icon at bounding box center [10, 61] width 8 height 8
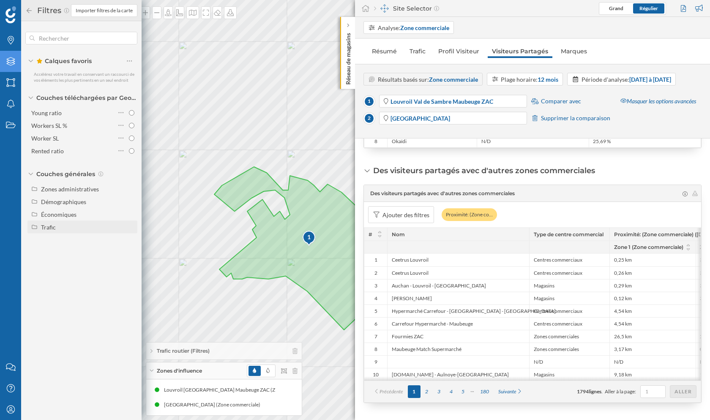
click at [44, 225] on div "Trafic" at bounding box center [48, 226] width 15 height 7
click at [132, 251] on input "Piéton" at bounding box center [131, 252] width 5 height 5
radio input "true"
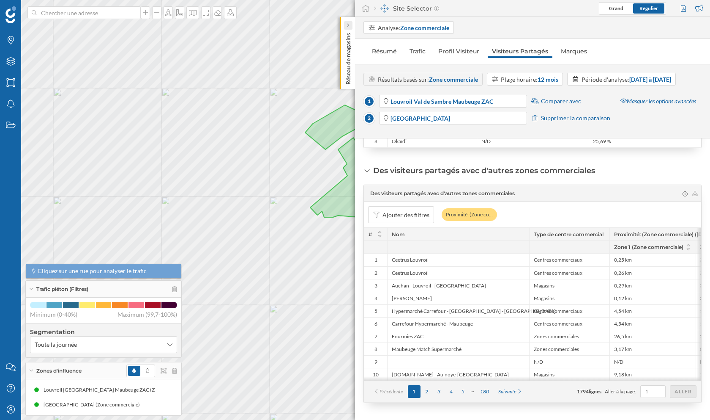
click at [348, 25] on icon at bounding box center [348, 25] width 3 height 4
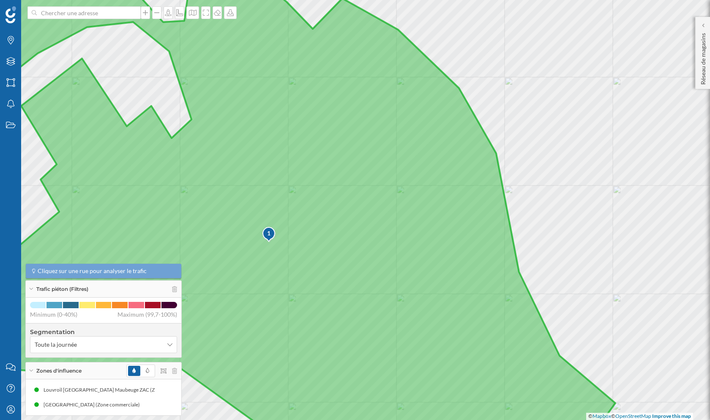
drag, startPoint x: 444, startPoint y: 173, endPoint x: 443, endPoint y: 209, distance: 36.4
click at [443, 209] on icon at bounding box center [271, 236] width 688 height 507
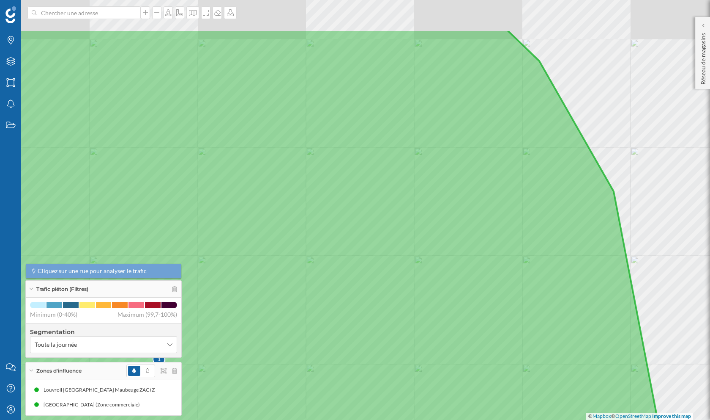
drag, startPoint x: 391, startPoint y: 157, endPoint x: 458, endPoint y: 230, distance: 98.5
click at [458, 230] on icon at bounding box center [353, 282] width 718 height 507
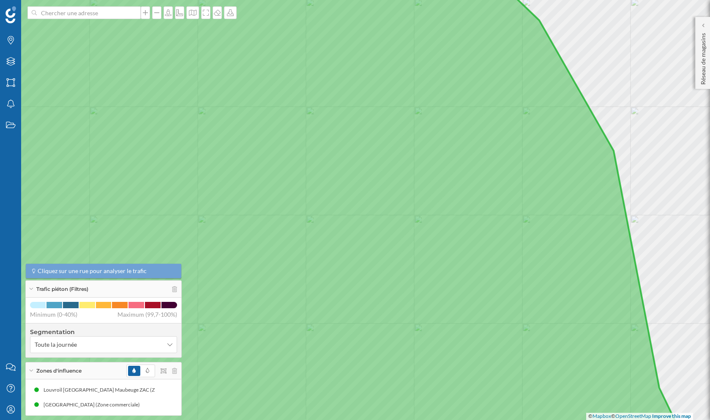
drag, startPoint x: 458, startPoint y: 230, endPoint x: 458, endPoint y: 191, distance: 38.9
click at [458, 191] on icon at bounding box center [301, 169] width 749 height 507
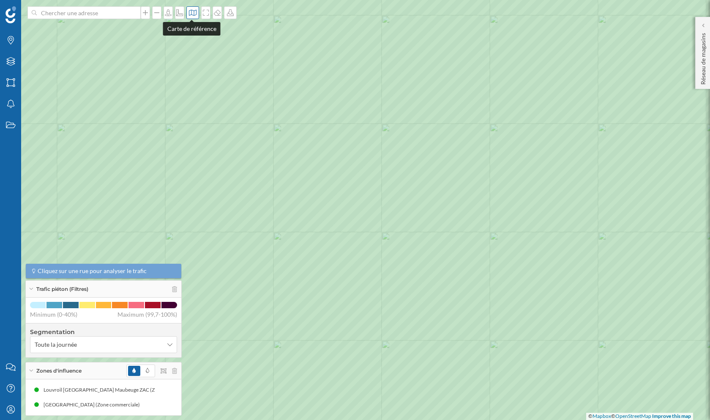
click at [190, 15] on icon at bounding box center [193, 12] width 8 height 7
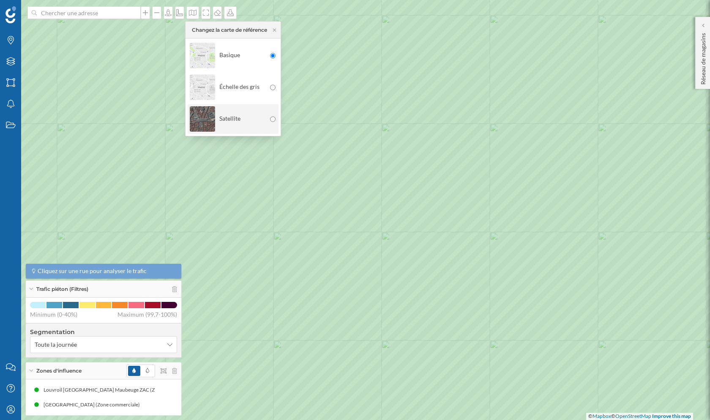
click at [263, 119] on div "Satellite" at bounding box center [228, 119] width 76 height 30
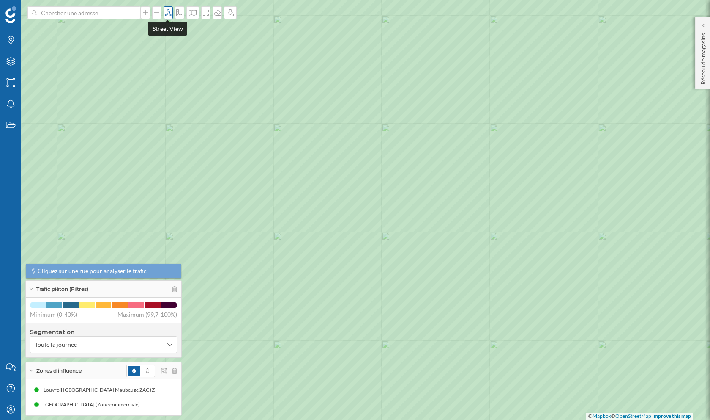
click at [167, 11] on icon at bounding box center [168, 12] width 8 height 7
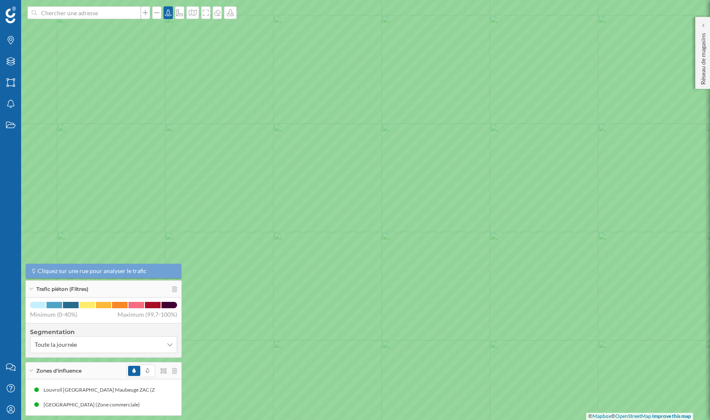
click at [327, 255] on icon at bounding box center [355, 209] width 856 height 507
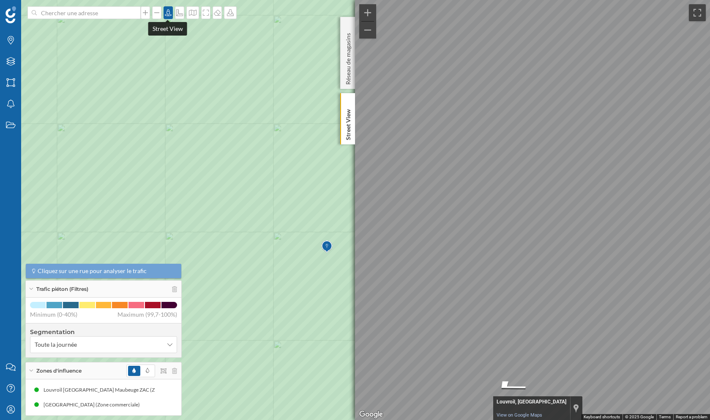
click at [166, 12] on icon at bounding box center [168, 12] width 8 height 7
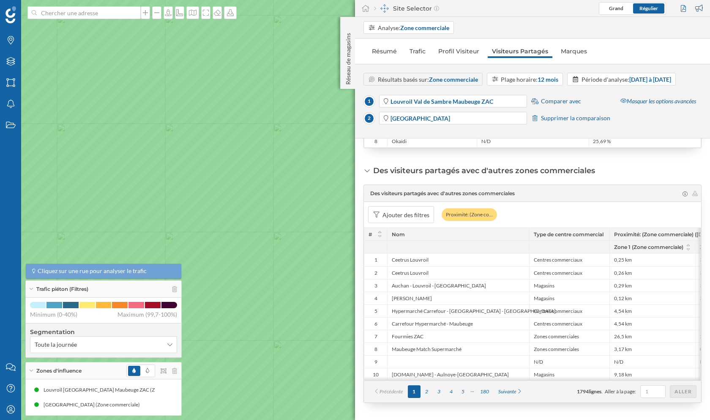
drag, startPoint x: 328, startPoint y: 189, endPoint x: 247, endPoint y: 181, distance: 81.6
click at [247, 181] on icon at bounding box center [355, 209] width 856 height 507
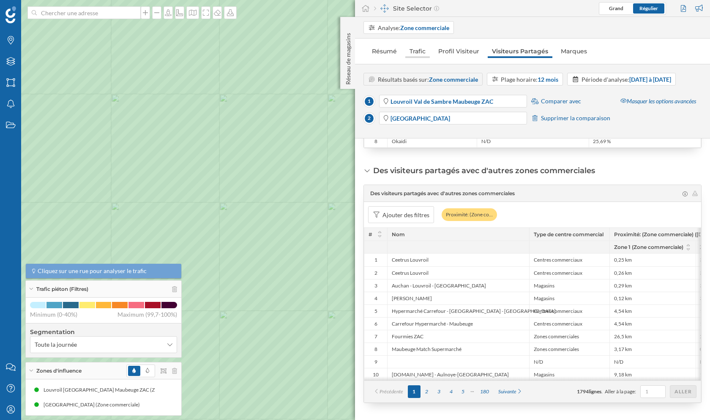
click at [427, 52] on link "Trafic" at bounding box center [418, 51] width 25 height 14
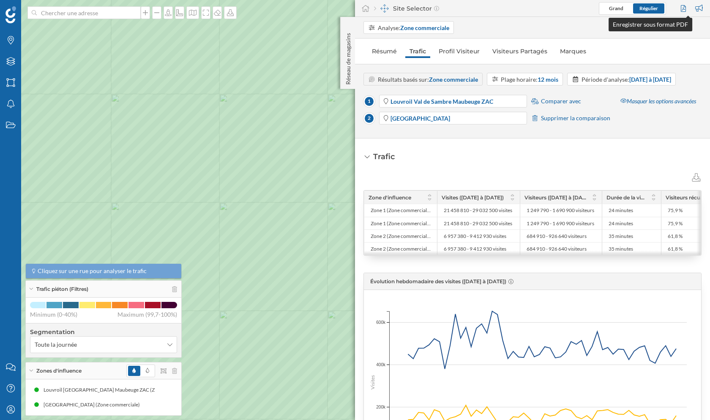
click at [686, 9] on div at bounding box center [684, 8] width 11 height 13
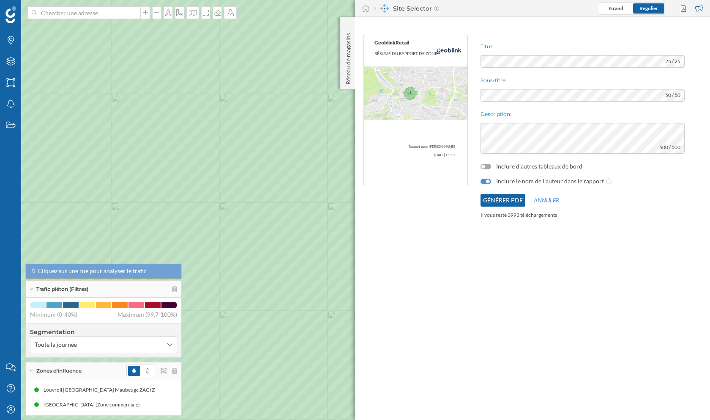
click at [486, 167] on div at bounding box center [486, 166] width 11 height 5
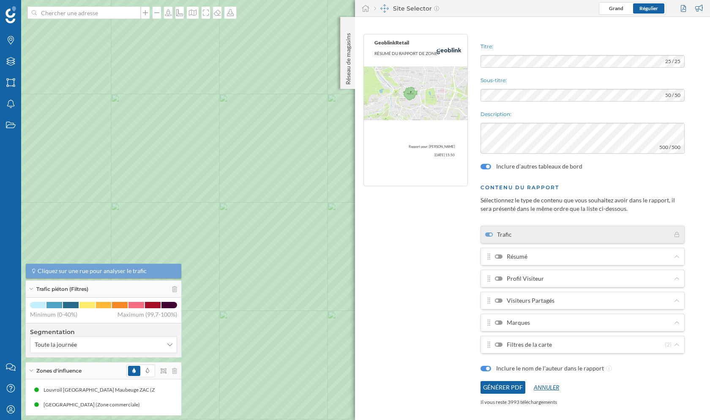
click at [545, 349] on button "Annuler" at bounding box center [547, 387] width 42 height 13
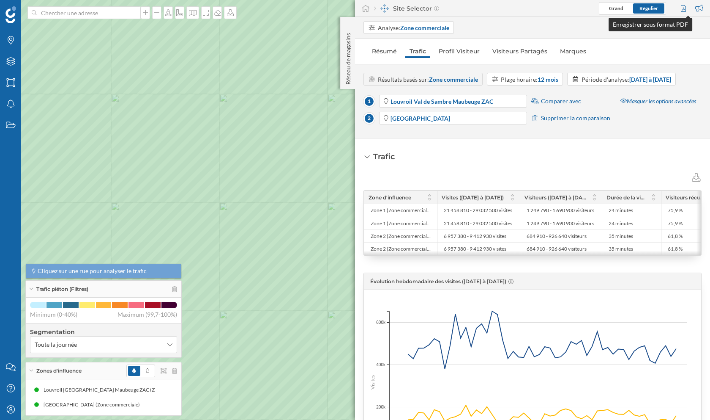
click at [682, 7] on div at bounding box center [684, 8] width 11 height 13
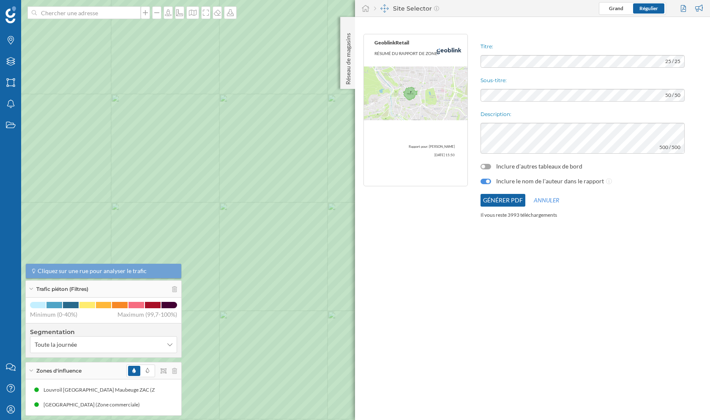
click at [488, 167] on div at bounding box center [486, 166] width 11 height 5
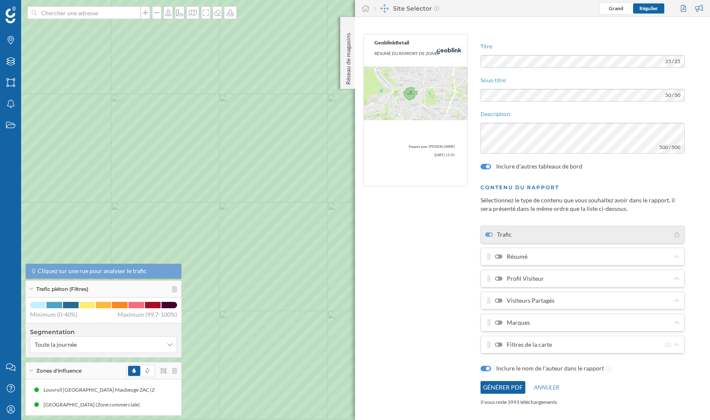
drag, startPoint x: 519, startPoint y: 295, endPoint x: 520, endPoint y: 255, distance: 39.8
click at [520, 255] on div "Trafic Résumé Profil Visiteur Visiteurs Partagés Marques Filtres de la carte (2)" at bounding box center [583, 289] width 204 height 128
click at [676, 278] on icon at bounding box center [677, 278] width 6 height 5
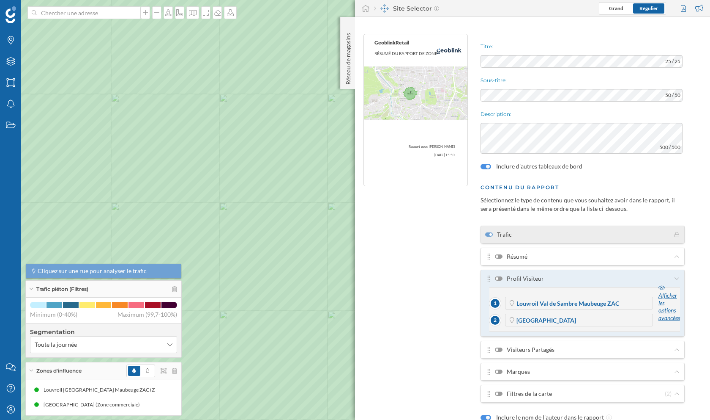
click at [665, 295] on div "Afficher les options avancées" at bounding box center [669, 303] width 31 height 44
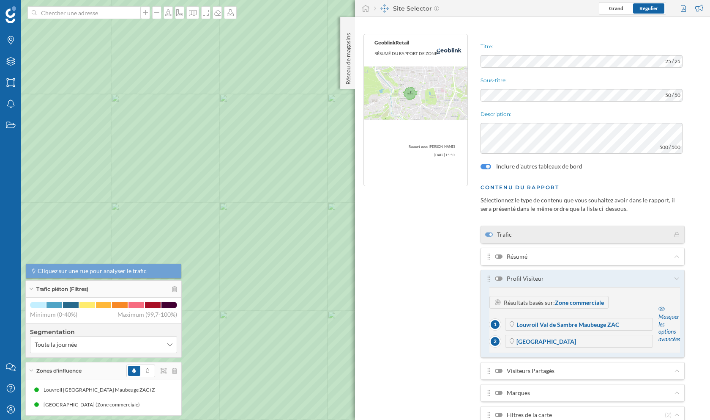
scroll to position [60, 0]
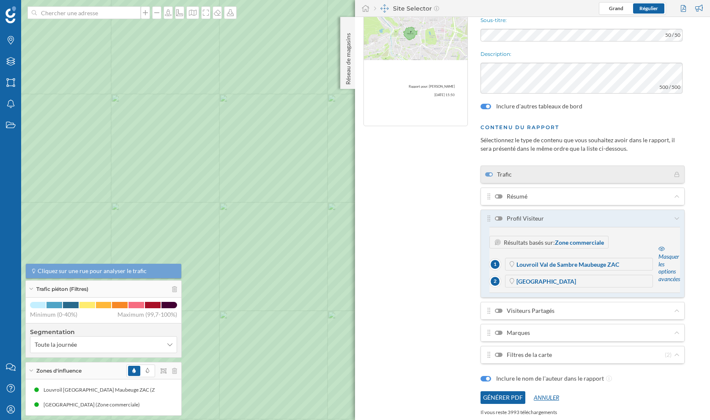
click at [542, 349] on button "Annuler" at bounding box center [547, 397] width 42 height 13
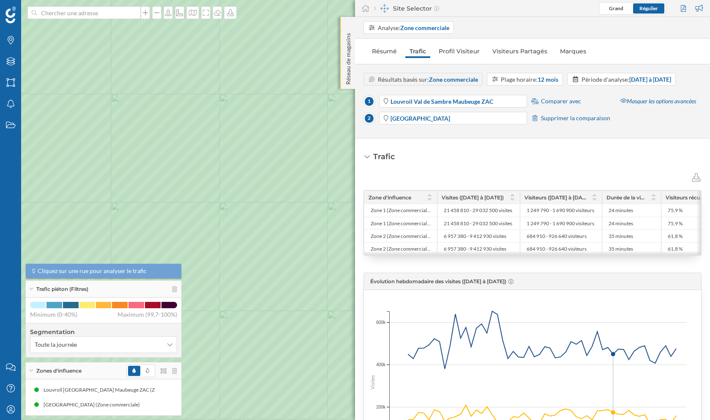
drag, startPoint x: 365, startPoint y: 11, endPoint x: 351, endPoint y: 63, distance: 53.3
click at [355, 63] on div "Réseau de magasins Site Selector Grand Régulier Analyse: Zone commerciale Résum…" at bounding box center [532, 210] width 355 height 420
click at [346, 63] on p "Réseau de magasins" at bounding box center [348, 57] width 8 height 55
click at [346, 23] on div at bounding box center [348, 25] width 8 height 8
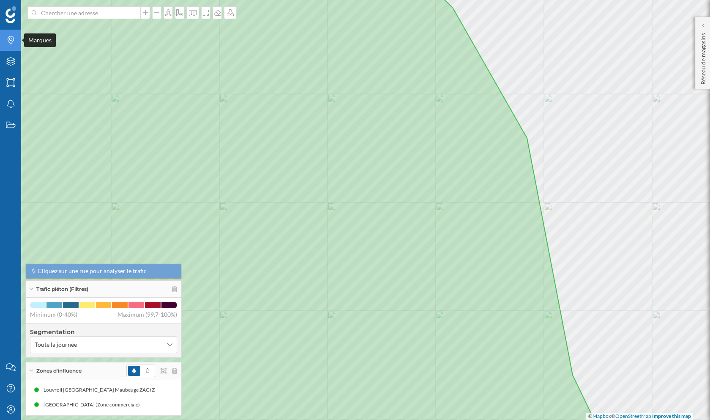
click at [7, 40] on icon "Marques" at bounding box center [10, 40] width 11 height 8
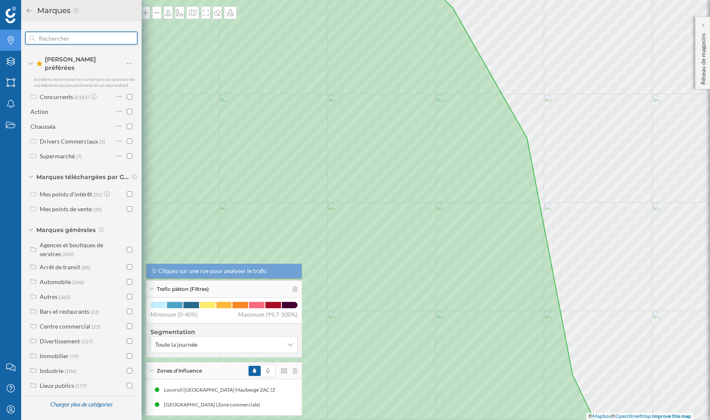
click at [79, 44] on input "text" at bounding box center [81, 38] width 93 height 17
click at [215, 14] on icon at bounding box center [217, 12] width 8 height 7
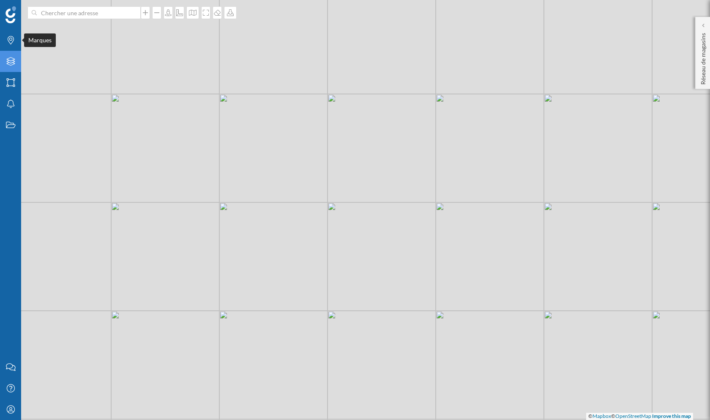
click at [9, 51] on div "Filtres" at bounding box center [10, 61] width 21 height 21
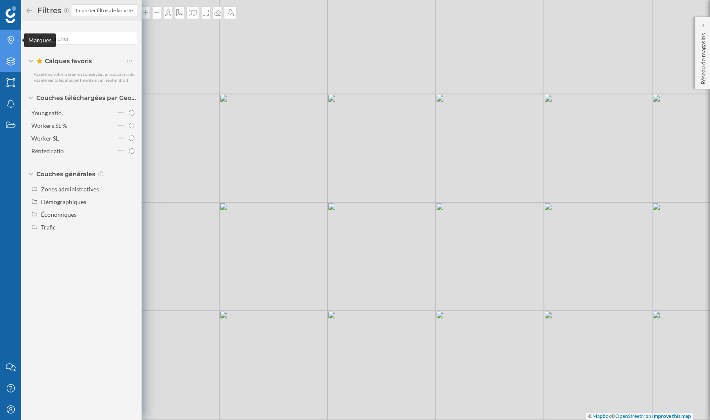
click at [9, 41] on icon at bounding box center [11, 40] width 6 height 8
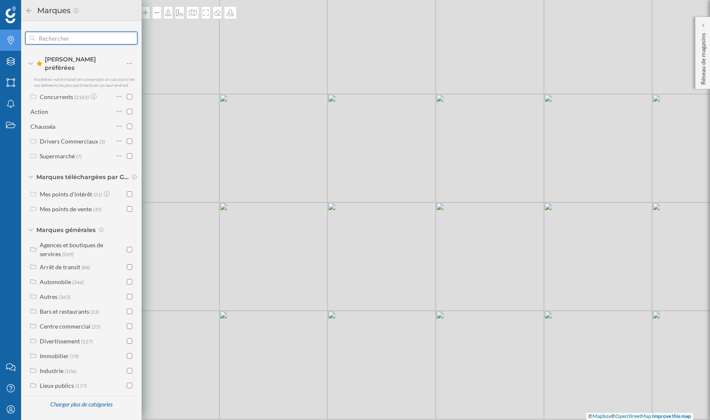
click at [73, 38] on input "text" at bounding box center [81, 38] width 93 height 17
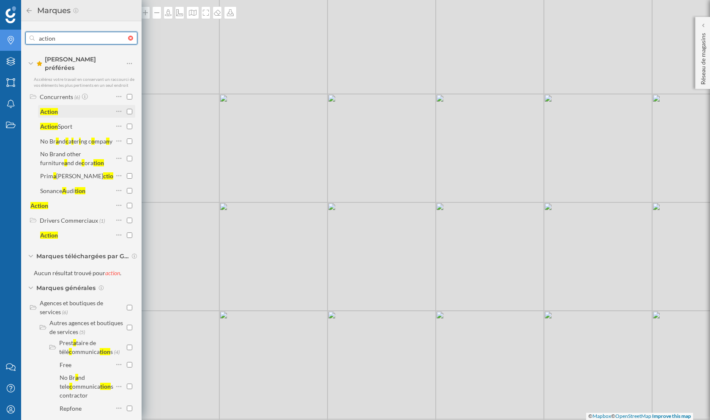
type input "action"
click at [128, 109] on input "checkbox" at bounding box center [129, 111] width 5 height 5
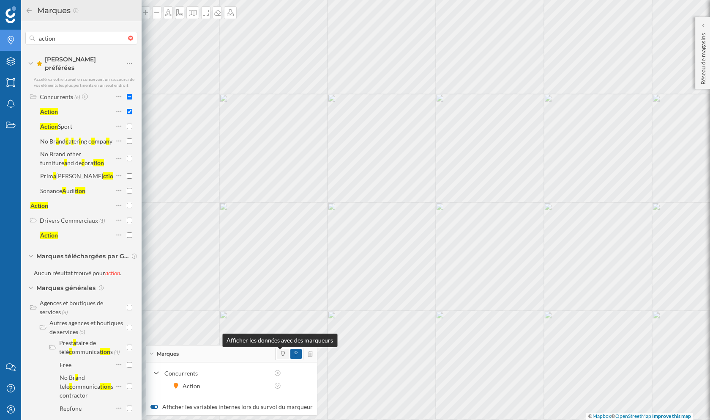
click at [281, 349] on icon at bounding box center [283, 353] width 4 height 5
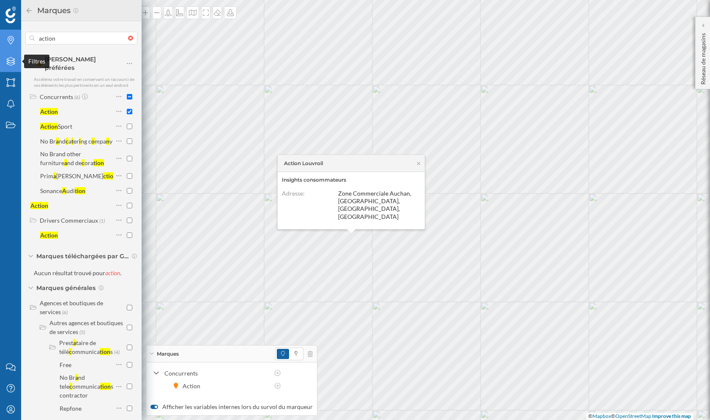
click at [7, 66] on icon "Filtres" at bounding box center [10, 61] width 11 height 8
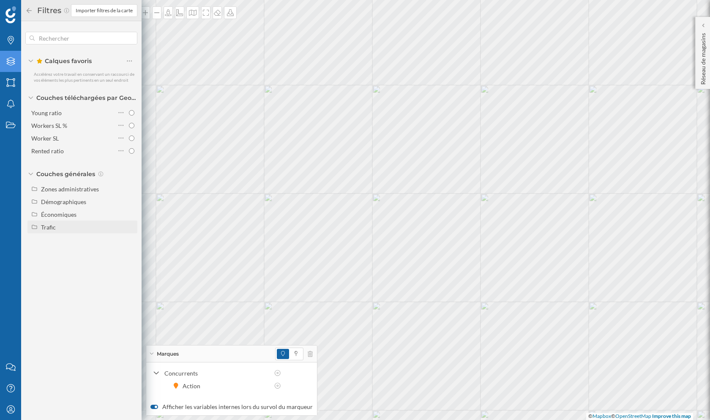
click at [50, 228] on div "Trafic" at bounding box center [48, 226] width 15 height 7
click at [67, 220] on div "Trafic" at bounding box center [82, 226] width 110 height 13
click at [69, 213] on div "Économiques" at bounding box center [59, 214] width 36 height 7
click at [75, 201] on div "Démographiques" at bounding box center [63, 201] width 45 height 7
click at [77, 190] on div "Zones administratives" at bounding box center [70, 188] width 58 height 7
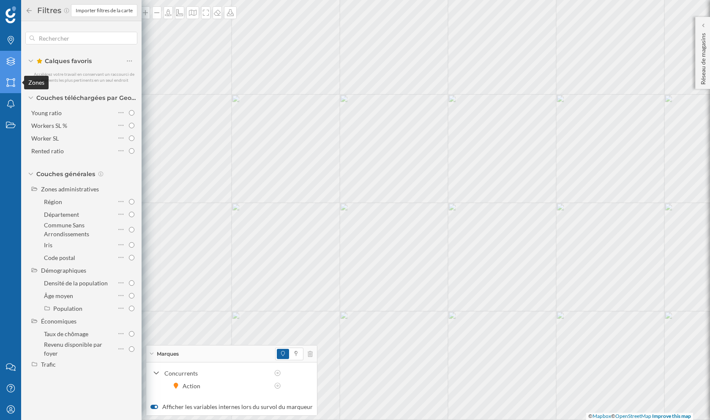
click at [17, 88] on div "Zones" at bounding box center [10, 82] width 21 height 21
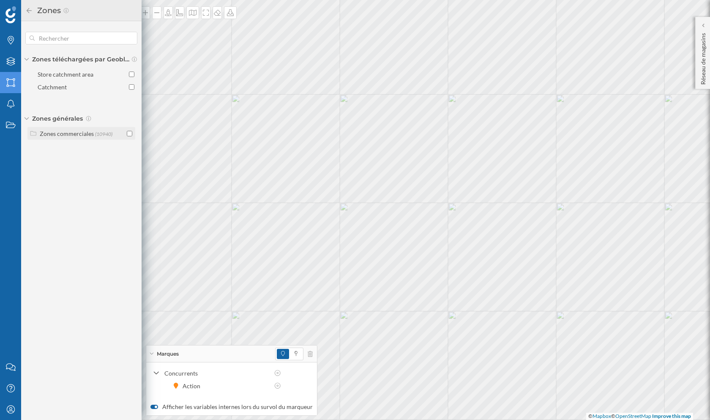
click at [90, 136] on div "Zones commerciales" at bounding box center [67, 133] width 54 height 7
click at [10, 128] on icon "Travail" at bounding box center [10, 125] width 11 height 8
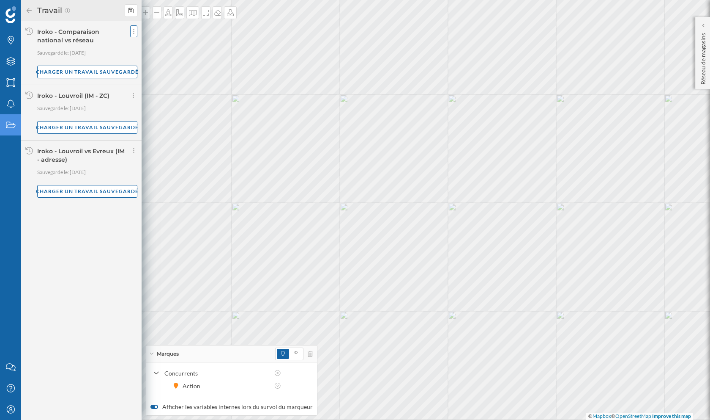
click at [136, 30] on div at bounding box center [133, 31] width 7 height 12
click at [7, 100] on icon "Notifications" at bounding box center [10, 103] width 11 height 8
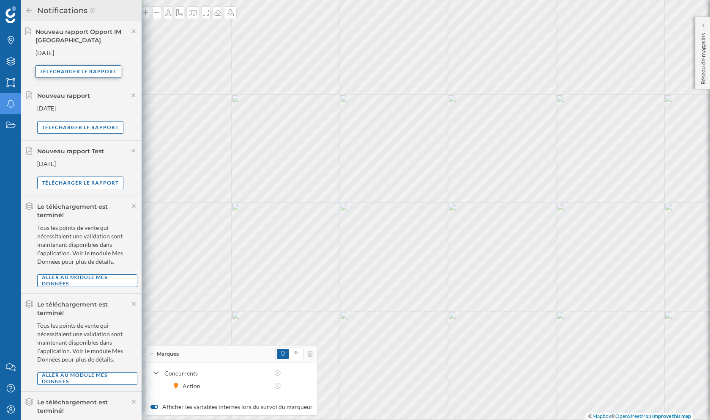
click at [78, 69] on div "Télécharger le rapport" at bounding box center [79, 71] width 86 height 13
click at [27, 9] on icon at bounding box center [29, 11] width 8 height 6
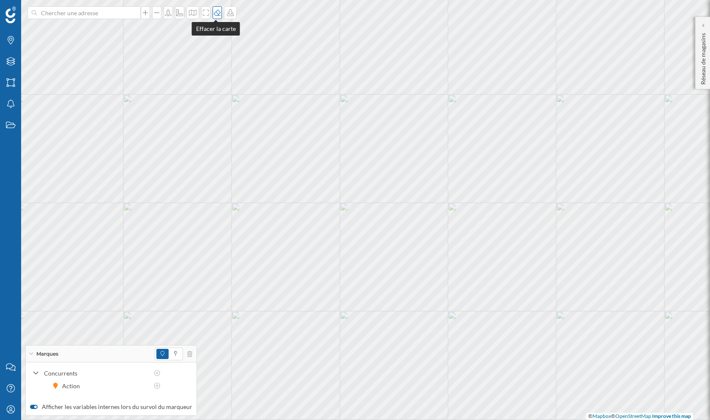
click at [215, 14] on icon at bounding box center [217, 12] width 8 height 7
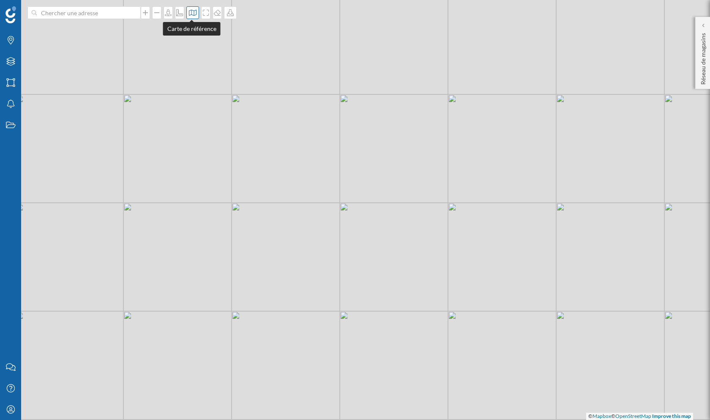
click at [195, 16] on div at bounding box center [192, 12] width 13 height 13
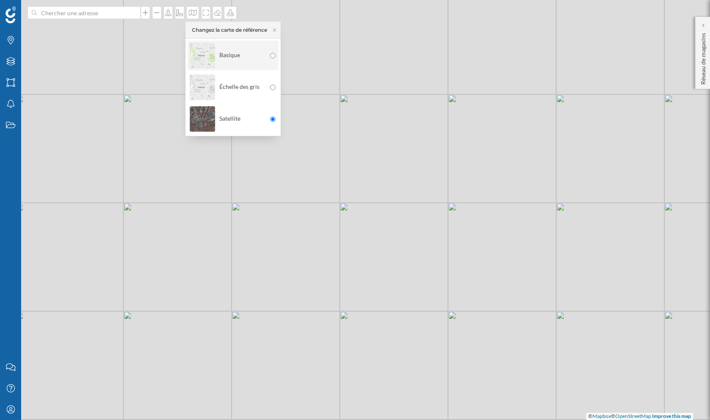
click at [226, 52] on div "Basique" at bounding box center [228, 56] width 76 height 30
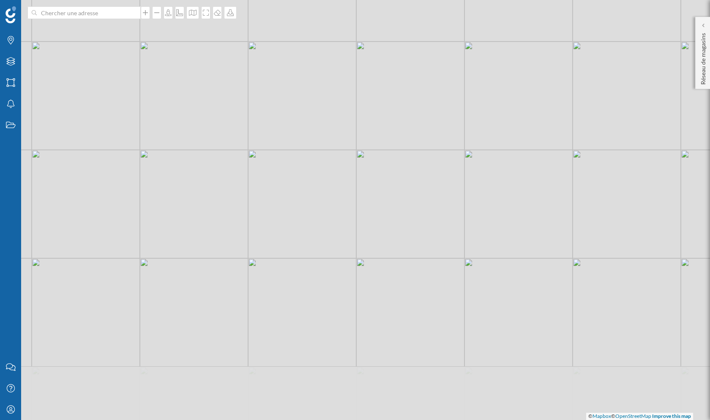
drag, startPoint x: 347, startPoint y: 291, endPoint x: 366, endPoint y: 196, distance: 96.3
click at [366, 196] on div "© Mapbox © OpenStreetMap Improve this map" at bounding box center [355, 210] width 710 height 420
drag, startPoint x: 379, startPoint y: 250, endPoint x: 378, endPoint y: 88, distance: 161.5
click at [378, 88] on div "© Mapbox © OpenStreetMap Improve this map" at bounding box center [355, 210] width 710 height 420
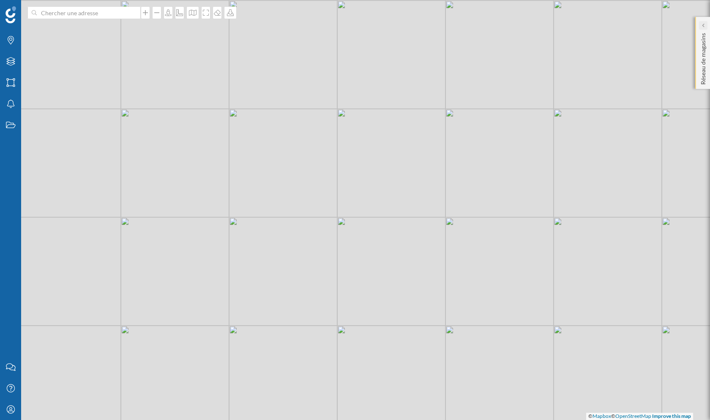
click at [704, 23] on icon at bounding box center [703, 25] width 3 height 4
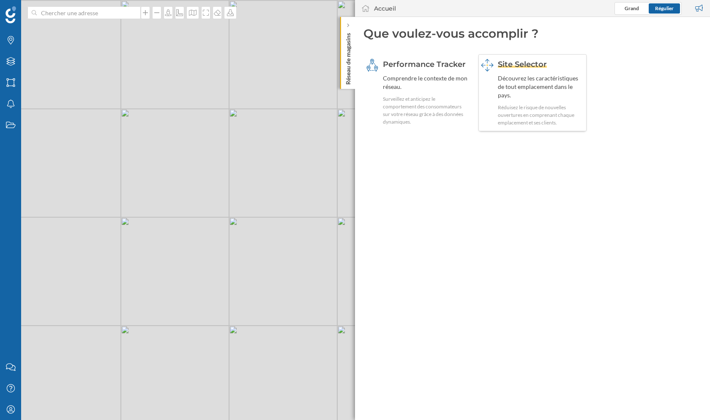
click at [530, 79] on div "Découvrez les caractéristiques de tout emplacement dans le pays." at bounding box center [541, 86] width 87 height 25
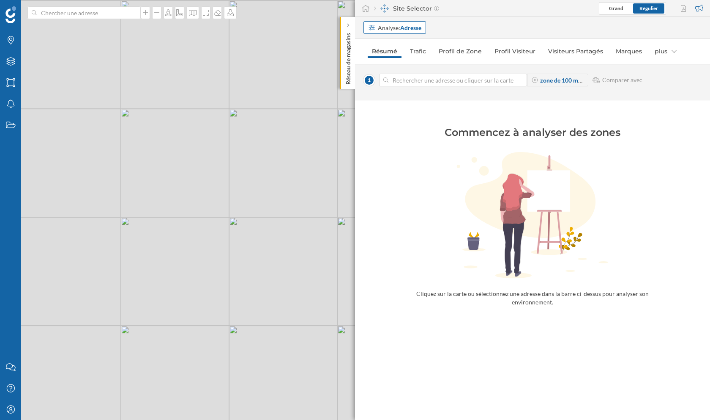
click at [417, 27] on strong "Adresse" at bounding box center [410, 27] width 21 height 7
click at [3, 126] on div "Travail" at bounding box center [10, 124] width 21 height 21
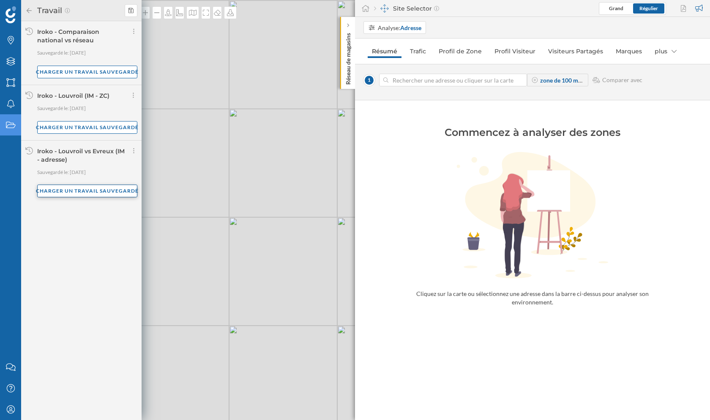
click at [60, 195] on div "Charger un travail sauvegardé" at bounding box center [87, 190] width 100 height 13
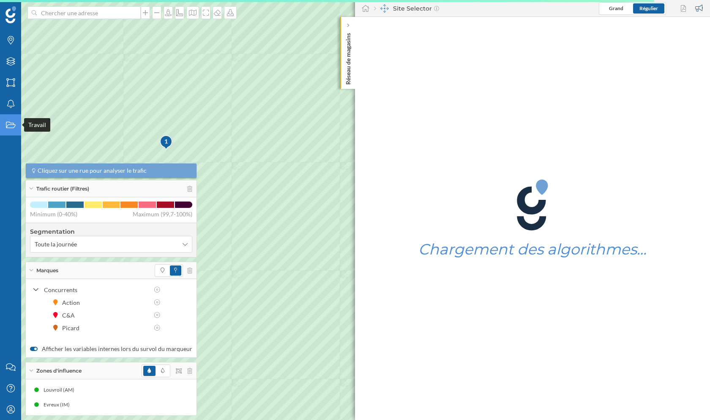
click at [6, 126] on icon at bounding box center [10, 125] width 9 height 6
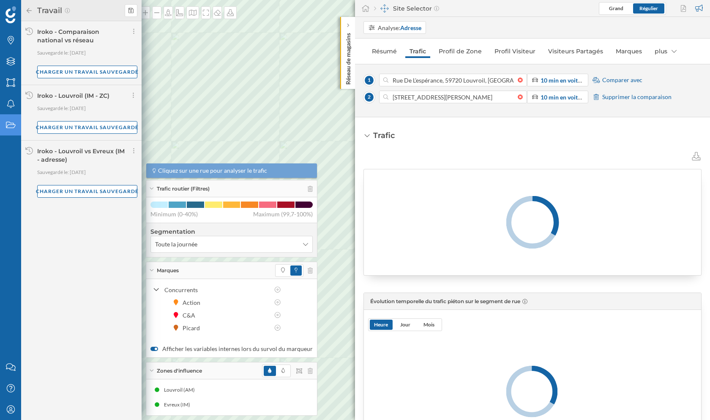
click at [27, 11] on icon at bounding box center [29, 10] width 5 height 5
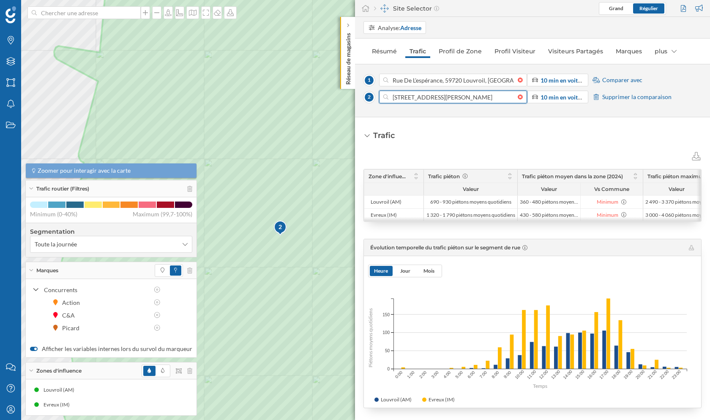
click at [441, 100] on input "[STREET_ADDRESS][PERSON_NAME]" at bounding box center [453, 96] width 129 height 13
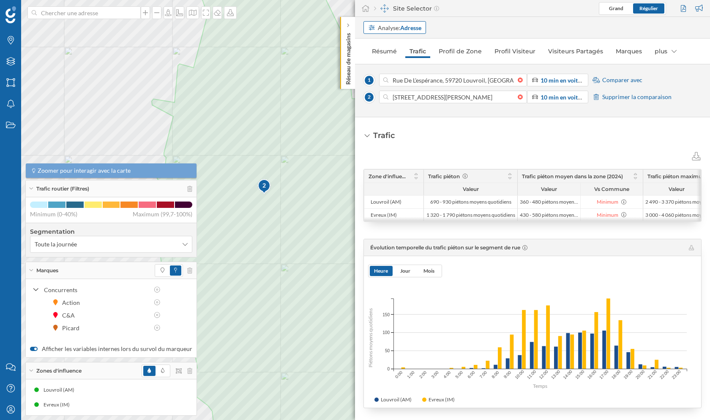
click at [403, 24] on strong "Adresse" at bounding box center [410, 27] width 21 height 7
click at [437, 122] on div "Trafic Zone d'influence Trafic piéton Trafic piéton moyen dans la zone (2024) T…" at bounding box center [532, 268] width 355 height 302
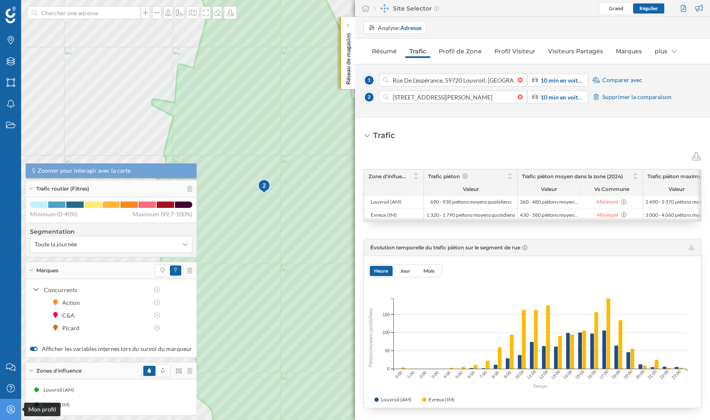
click at [10, 349] on div "Mon profil" at bounding box center [10, 408] width 21 height 21
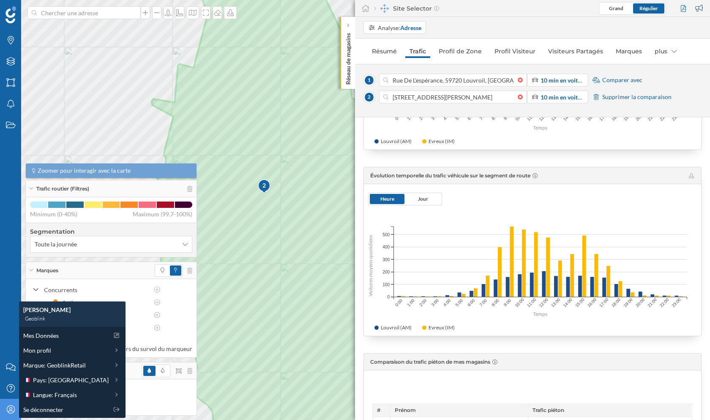
scroll to position [263, 0]
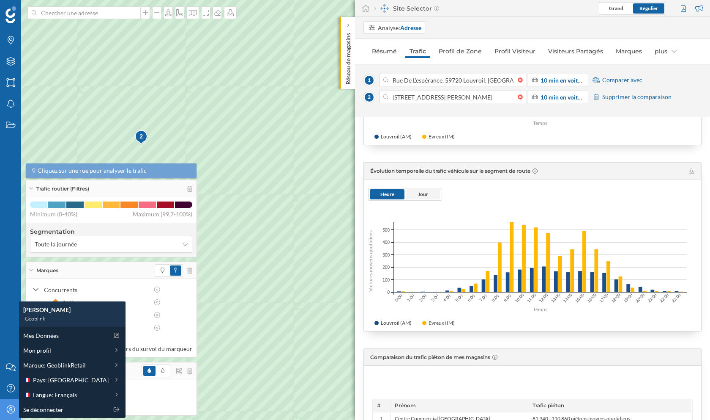
click at [421, 198] on span "Jour" at bounding box center [423, 194] width 35 height 10
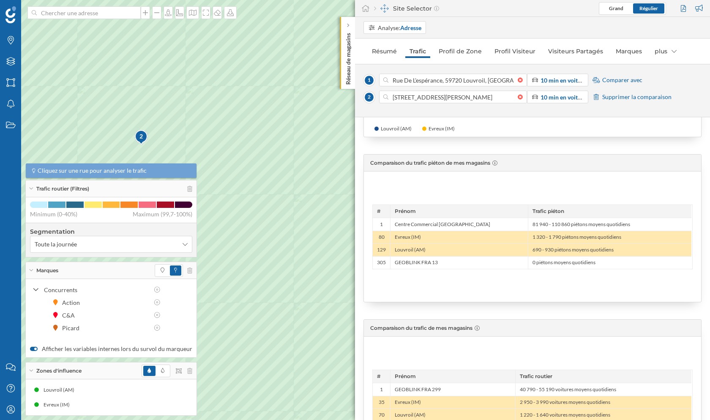
scroll to position [456, 0]
click at [508, 49] on link "Profil Visiteur" at bounding box center [515, 51] width 49 height 14
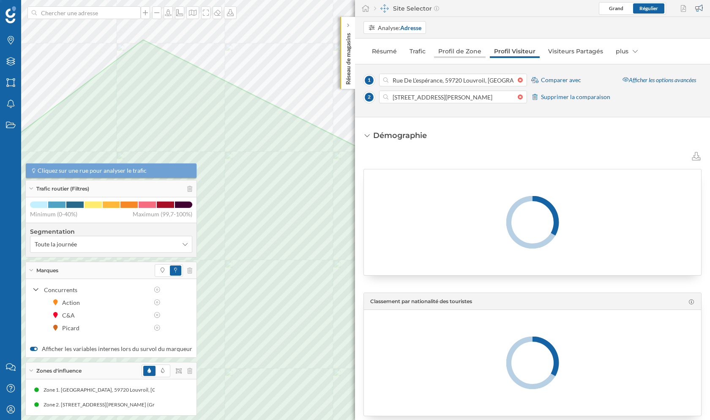
click at [461, 51] on link "Profil de Zone" at bounding box center [460, 51] width 52 height 14
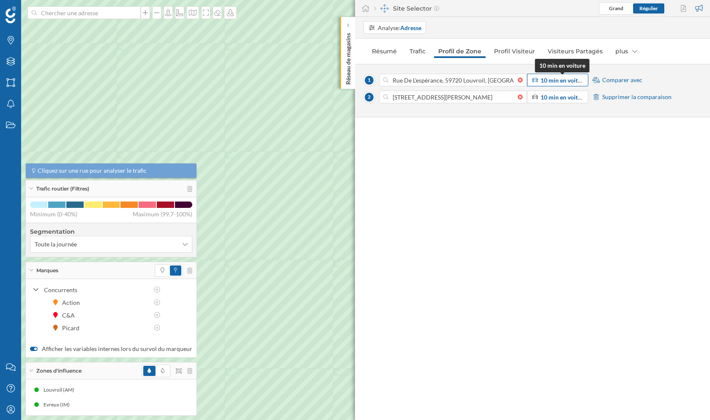
click at [559, 80] on strong "10 min en voiture" at bounding box center [564, 80] width 46 height 7
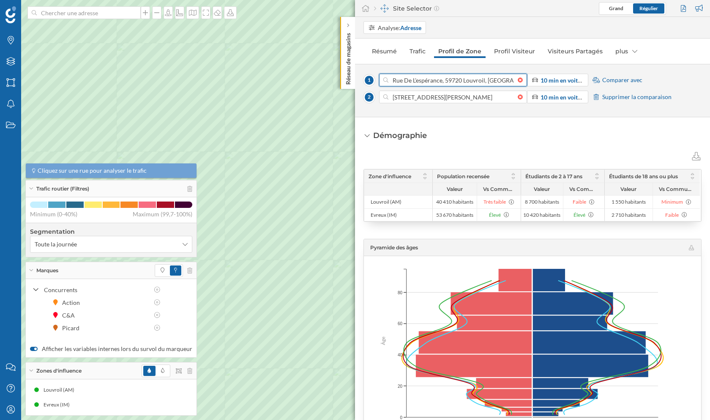
click at [452, 80] on input "Rue De L'espérance, 59720 Louvroil, [GEOGRAPHIC_DATA]" at bounding box center [453, 80] width 129 height 13
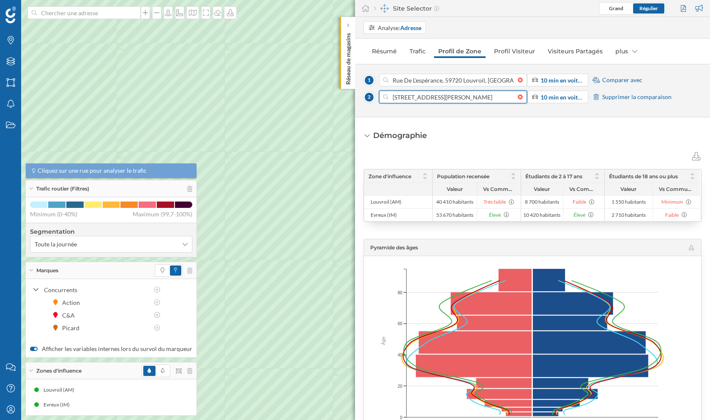
click at [450, 100] on input "[STREET_ADDRESS][PERSON_NAME]" at bounding box center [453, 96] width 129 height 13
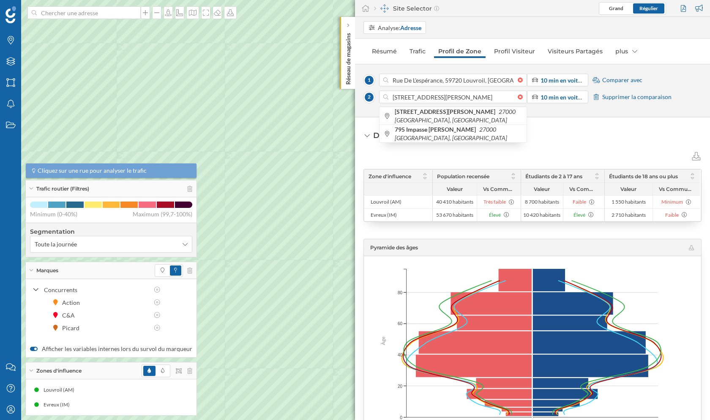
click at [579, 129] on div "Démographie Zone d'influence Population recensée Étudiants de 2 à 17 ans Étudia…" at bounding box center [532, 268] width 355 height 302
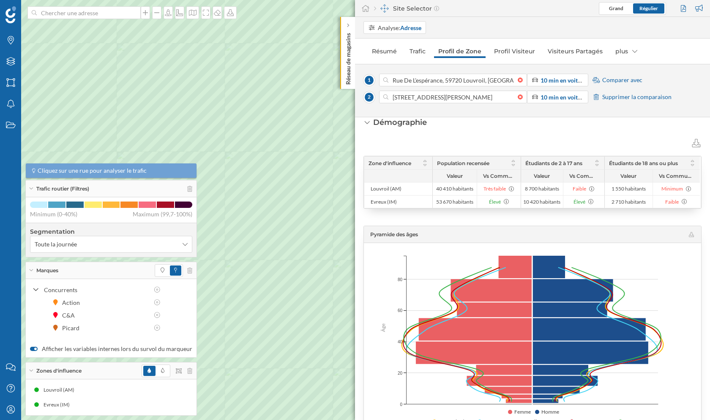
scroll to position [17, 0]
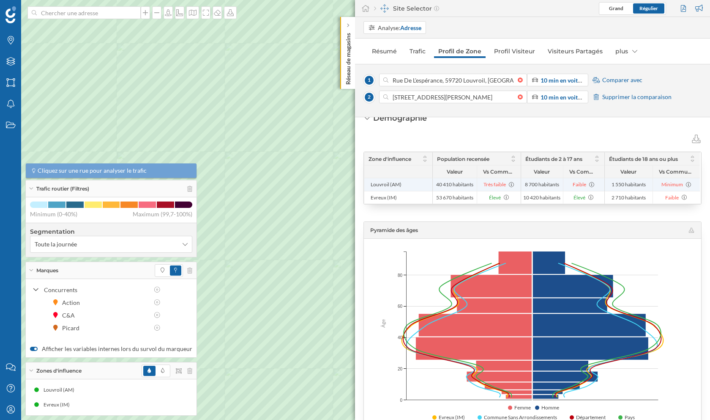
drag, startPoint x: 435, startPoint y: 181, endPoint x: 472, endPoint y: 181, distance: 36.8
click at [472, 181] on span "40 410 habitants" at bounding box center [455, 184] width 40 height 7
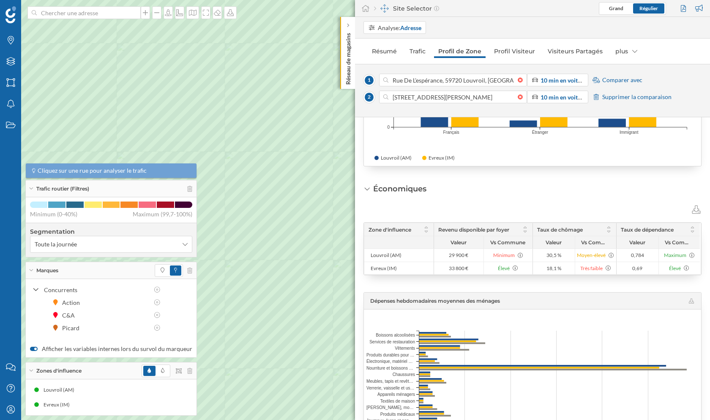
scroll to position [848, 0]
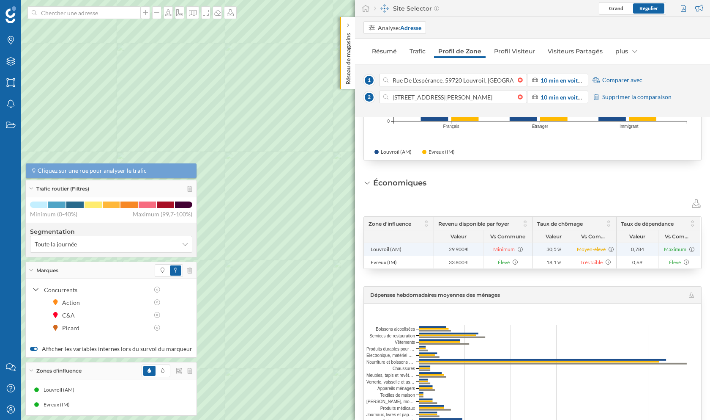
drag, startPoint x: 442, startPoint y: 252, endPoint x: 483, endPoint y: 247, distance: 40.9
click at [483, 247] on ul "29 900 € Minimum" at bounding box center [483, 249] width 99 height 13
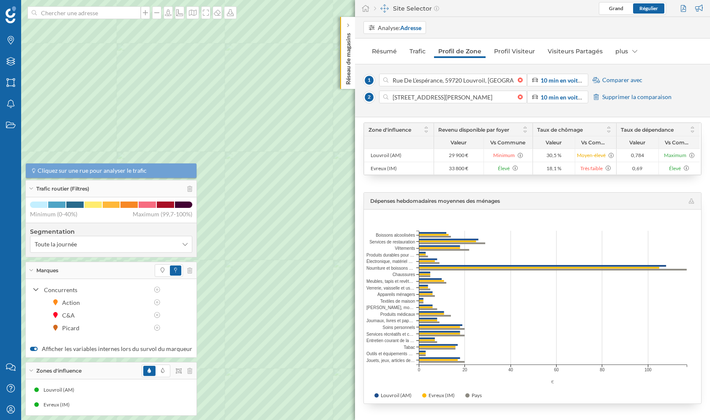
scroll to position [943, 0]
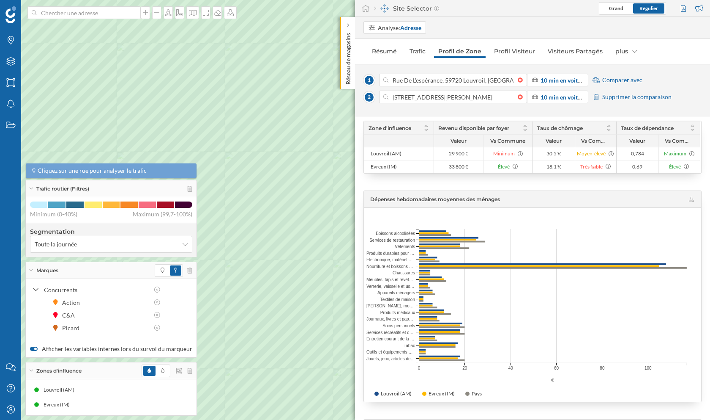
drag, startPoint x: 483, startPoint y: 389, endPoint x: 466, endPoint y: 389, distance: 17.8
click at [466, 389] on div "Louvroil (AM) Evreux (IM) Pays" at bounding box center [532, 394] width 337 height 14
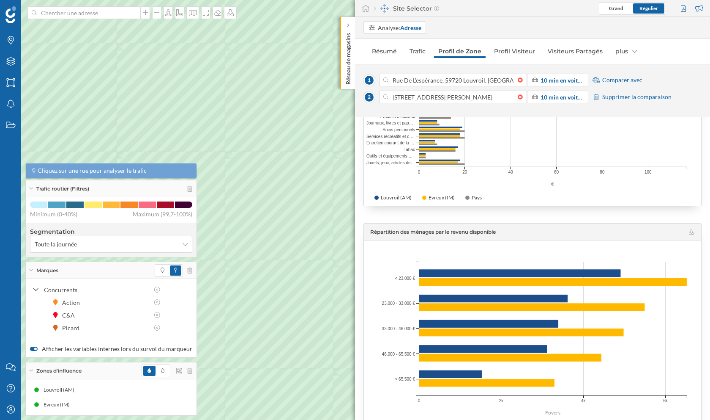
scroll to position [1136, 0]
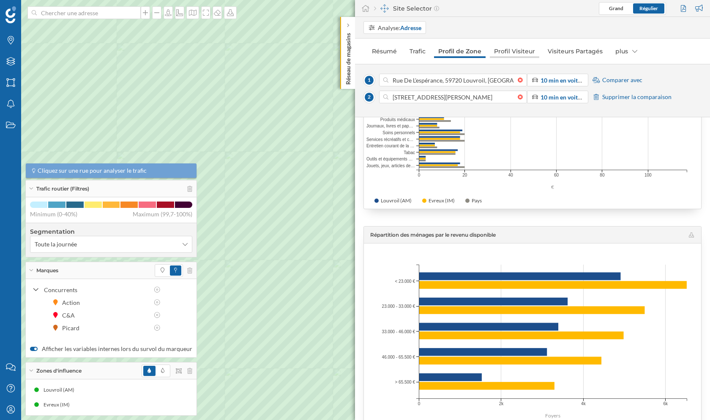
click at [526, 52] on link "Profil Visiteur" at bounding box center [514, 51] width 49 height 14
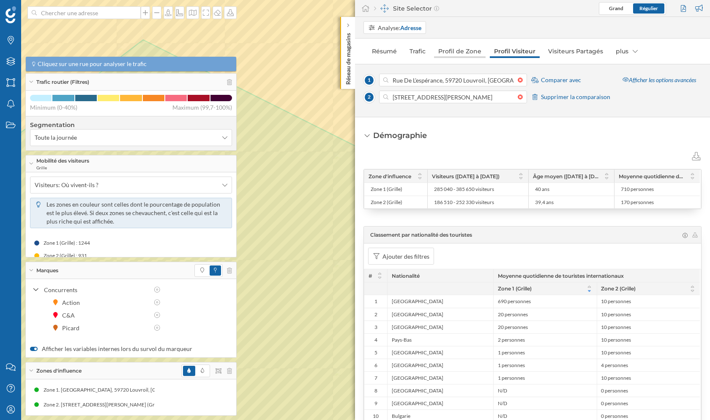
click at [465, 52] on link "Profil de Zone" at bounding box center [460, 51] width 52 height 14
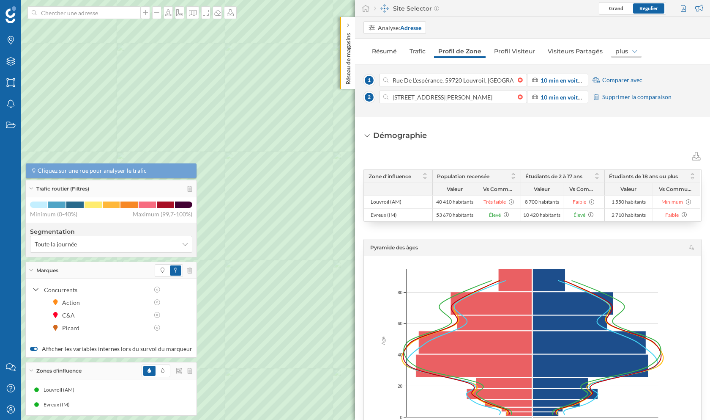
click at [618, 56] on div "plus" at bounding box center [627, 51] width 30 height 14
click at [620, 71] on div "Marques" at bounding box center [620, 69] width 23 height 7
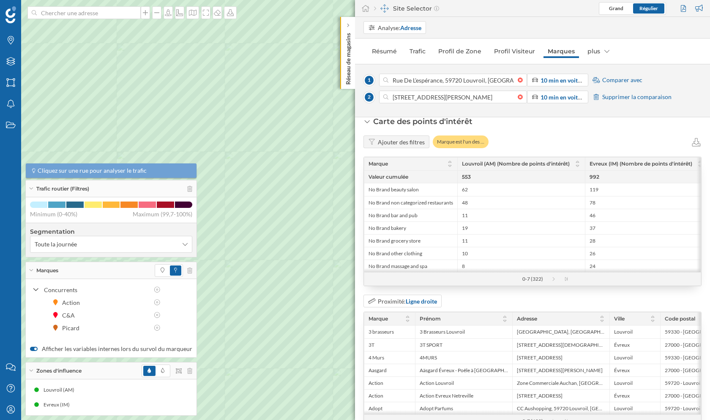
scroll to position [0, 0]
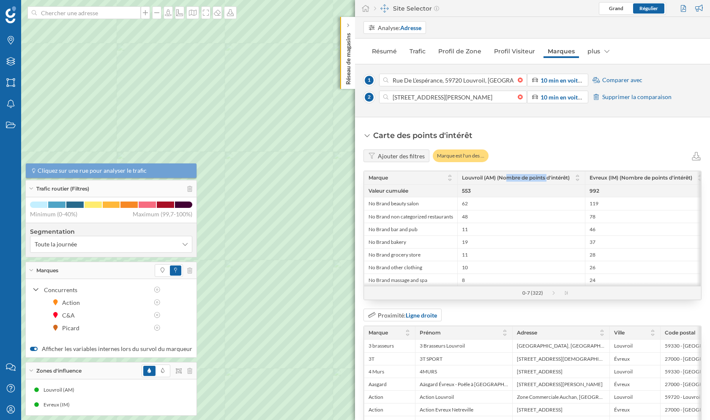
drag, startPoint x: 459, startPoint y: 177, endPoint x: 501, endPoint y: 176, distance: 41.9
click at [501, 176] on div "Louvroil (AM) (Nombre de points d'intérêt)" at bounding box center [522, 177] width 128 height 13
click at [480, 188] on span "553" at bounding box center [521, 191] width 119 height 8
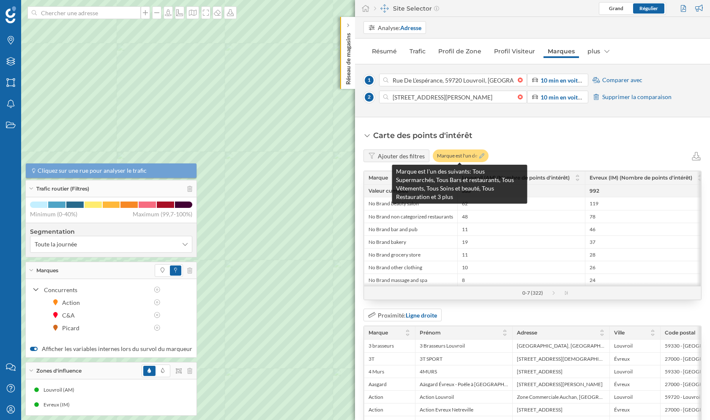
click at [480, 155] on icon at bounding box center [482, 155] width 5 height 5
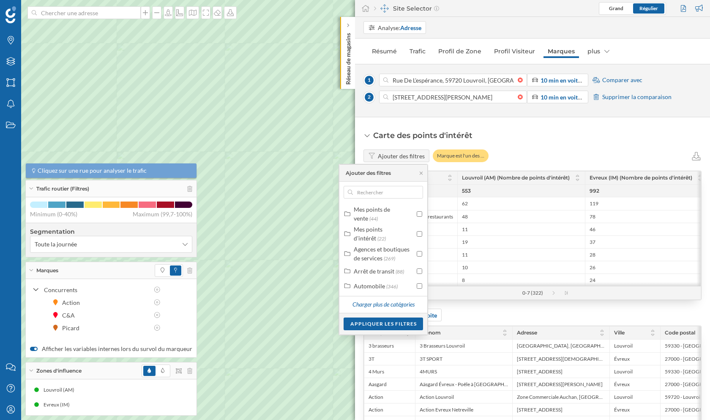
click at [524, 147] on div "Carte des points d'intérêt Ajouter des filtres Marque est l'un des … Marque Lou…" at bounding box center [533, 286] width 338 height 312
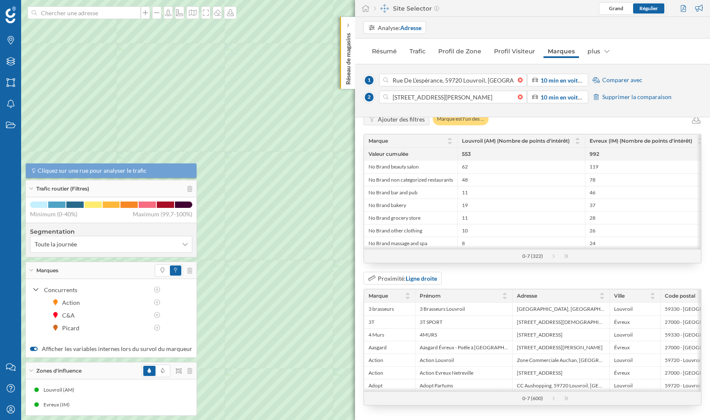
scroll to position [41, 0]
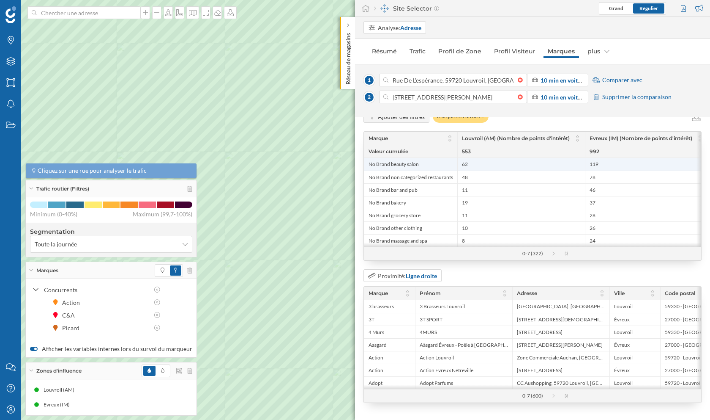
drag, startPoint x: 378, startPoint y: 164, endPoint x: 418, endPoint y: 164, distance: 40.2
click at [418, 164] on span "No Brand beauty salon" at bounding box center [394, 164] width 50 height 7
click at [470, 266] on div "Ajouter des filtres Marque est l'un des … Marque Louvroil (AM) (Nombre de point…" at bounding box center [533, 256] width 338 height 293
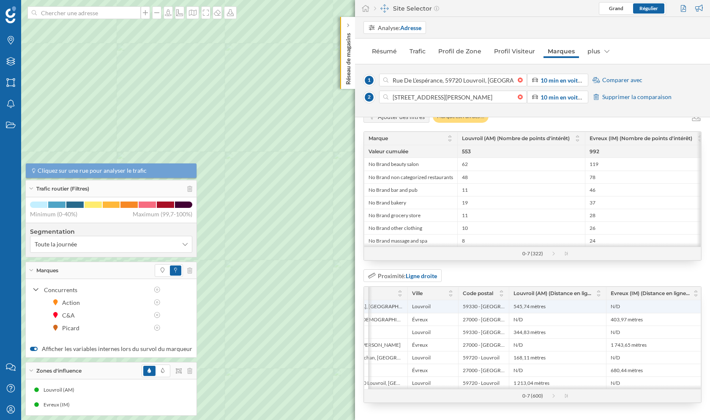
scroll to position [0, 206]
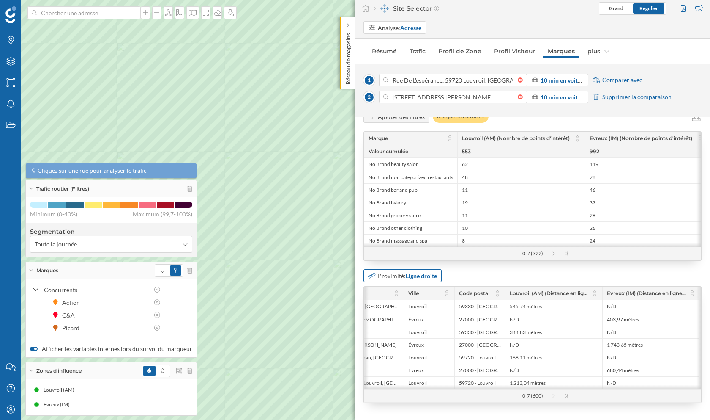
click at [425, 274] on strong "Ligne droite" at bounding box center [421, 275] width 31 height 7
click at [463, 272] on div "Proximité: Ligne droite" at bounding box center [533, 275] width 338 height 13
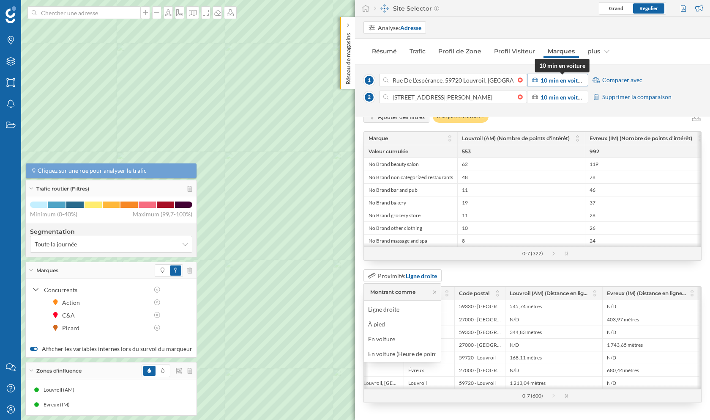
click at [560, 80] on strong "10 min en voiture" at bounding box center [564, 80] width 46 height 7
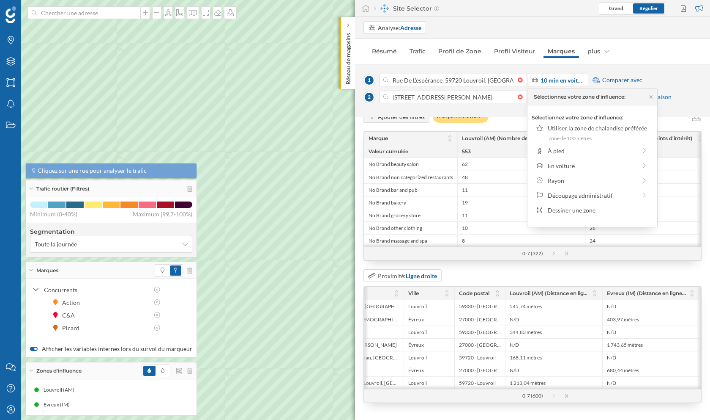
click at [497, 64] on div "1 Rue De L'espérance, 59720 Louvroil, France 10 min en voiture Comparer avec 2 …" at bounding box center [532, 90] width 355 height 53
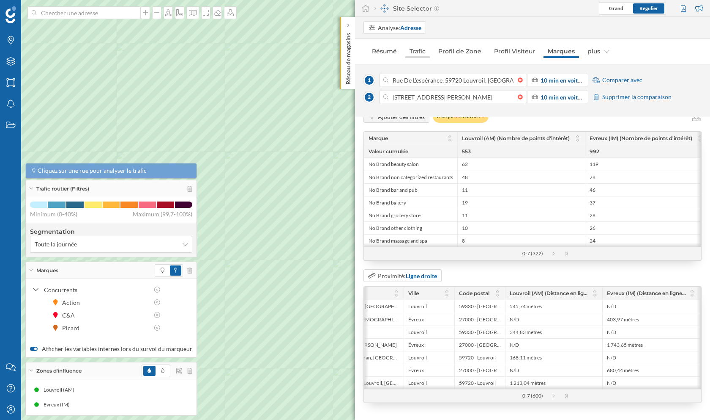
click at [412, 52] on link "Trafic" at bounding box center [418, 51] width 25 height 14
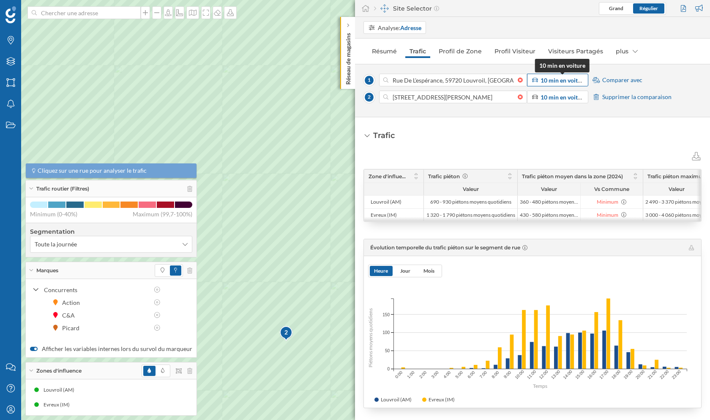
click at [563, 82] on strong "10 min en voiture" at bounding box center [564, 80] width 46 height 7
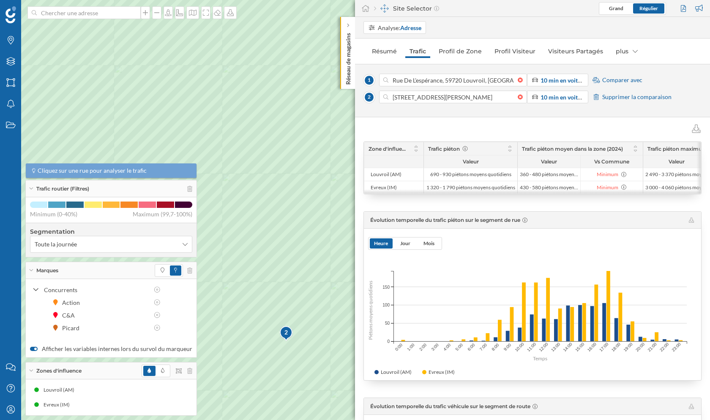
scroll to position [0, 0]
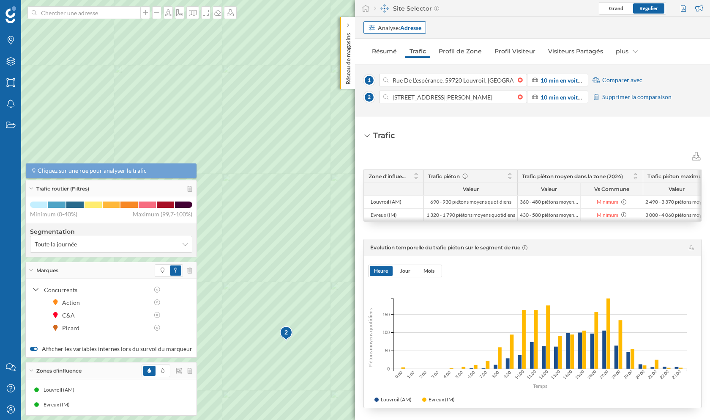
click at [404, 26] on strong "Adresse" at bounding box center [410, 27] width 21 height 7
click at [392, 59] on div "Zone commerciale" at bounding box center [392, 59] width 49 height 7
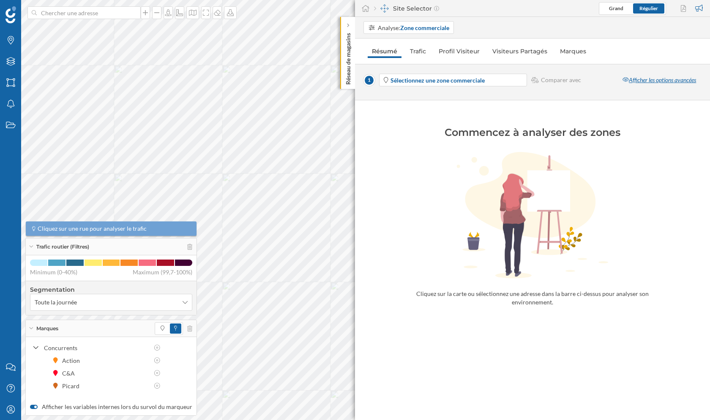
click at [686, 74] on div "Afficher les options avancées" at bounding box center [659, 80] width 85 height 13
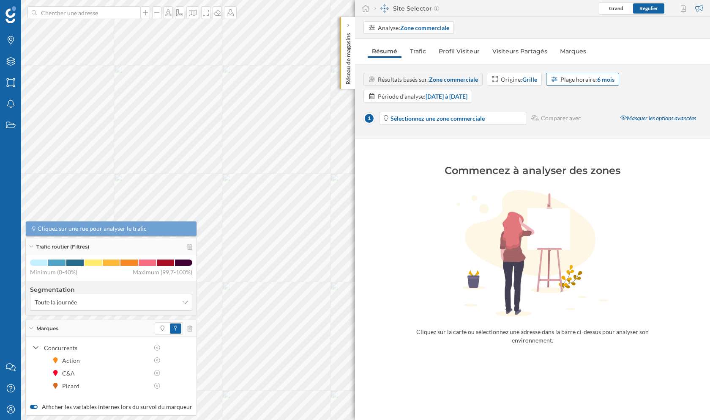
click at [584, 80] on div "Plage horaire: 6 mois" at bounding box center [588, 79] width 54 height 9
click at [566, 156] on div "12 mois" at bounding box center [561, 157] width 21 height 7
click at [405, 94] on div "Période d'analyse: 26/08/2024 à 24/08/2025" at bounding box center [423, 96] width 90 height 9
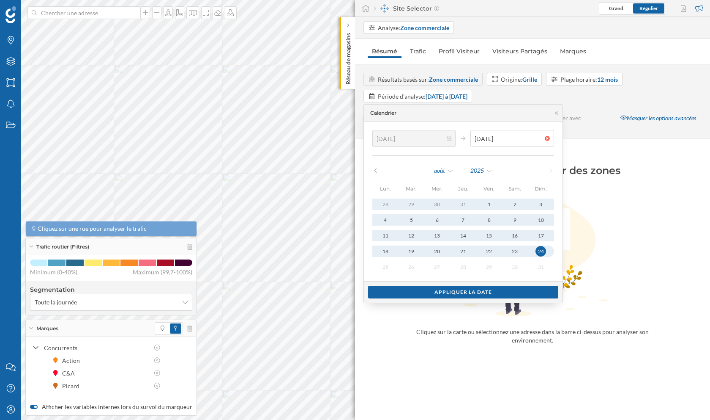
click at [375, 171] on icon at bounding box center [376, 170] width 6 height 5
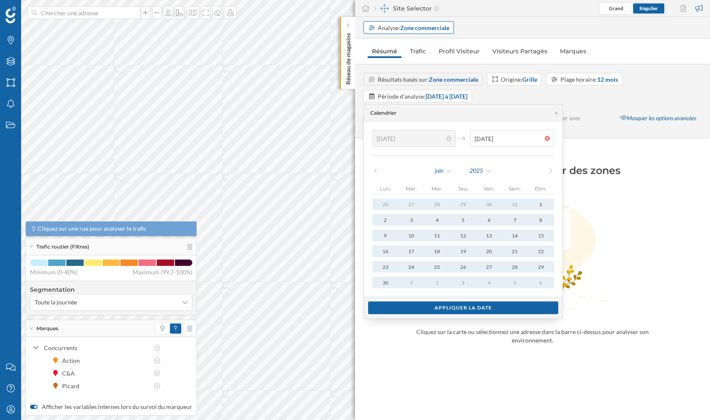
click at [425, 21] on div "Analyse: Zone commerciale" at bounding box center [409, 27] width 90 height 13
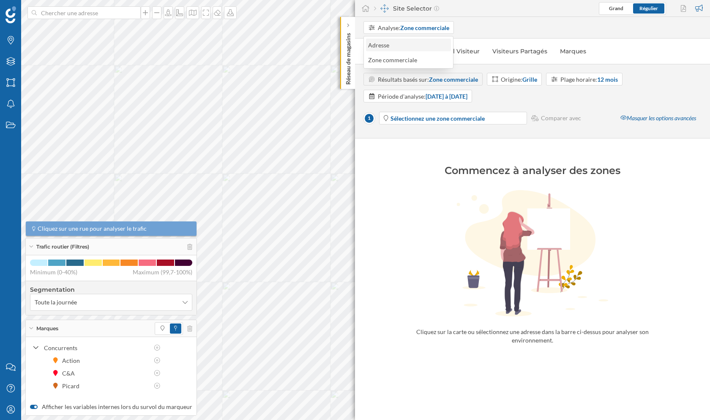
click at [406, 41] on div "Adresse" at bounding box center [408, 45] width 80 height 9
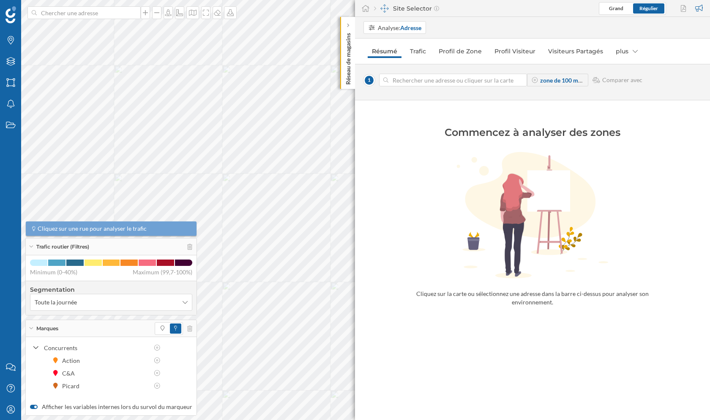
drag, startPoint x: 393, startPoint y: 6, endPoint x: 431, endPoint y: 7, distance: 37.7
click at [431, 7] on div "Site Selector" at bounding box center [406, 8] width 65 height 8
click at [369, 9] on icon at bounding box center [366, 9] width 8 height 8
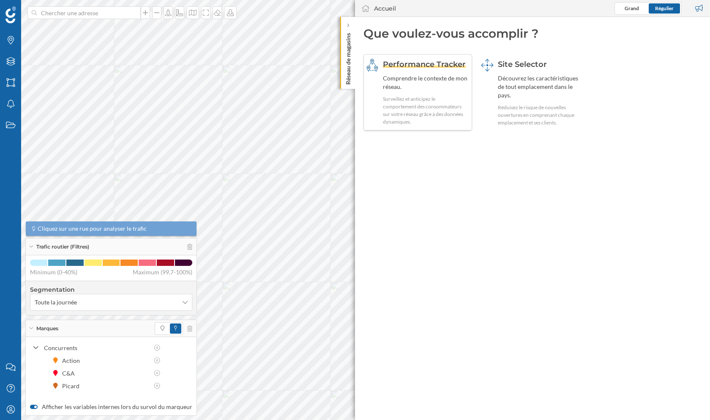
click at [423, 97] on div "Surveillez et anticipez le comportement des consommateurs sur votre réseau grâc…" at bounding box center [426, 110] width 87 height 30
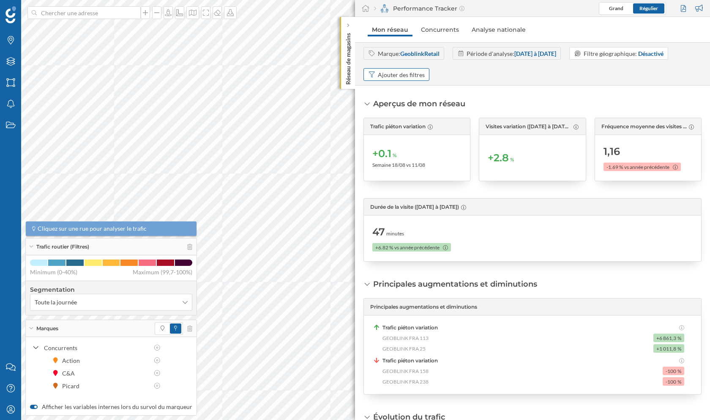
click at [387, 73] on div "Ajouter des filtres" at bounding box center [401, 74] width 47 height 9
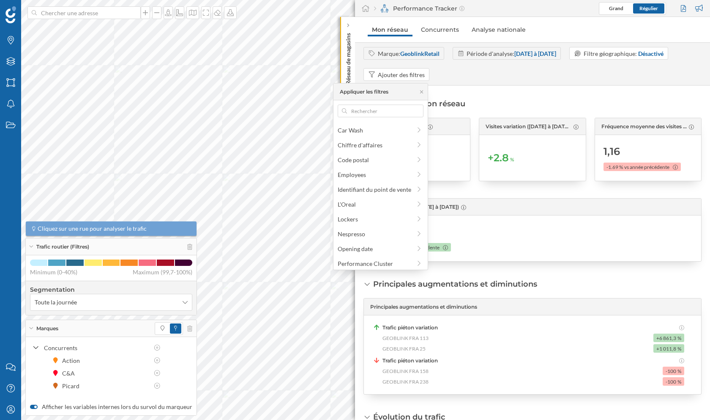
click at [471, 90] on div "Aperçus de mon réseau Trafic piéton variation +0.1 % Semaine 18/08 vs 11/08 Vis…" at bounding box center [532, 252] width 355 height 334
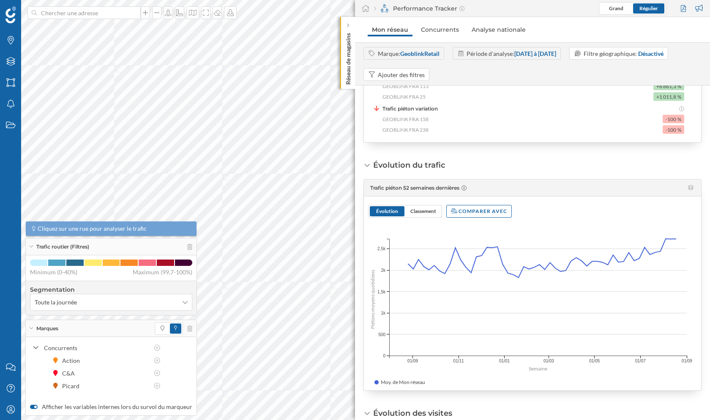
scroll to position [250, 0]
click at [470, 210] on div "Comparer avec" at bounding box center [480, 212] width 66 height 13
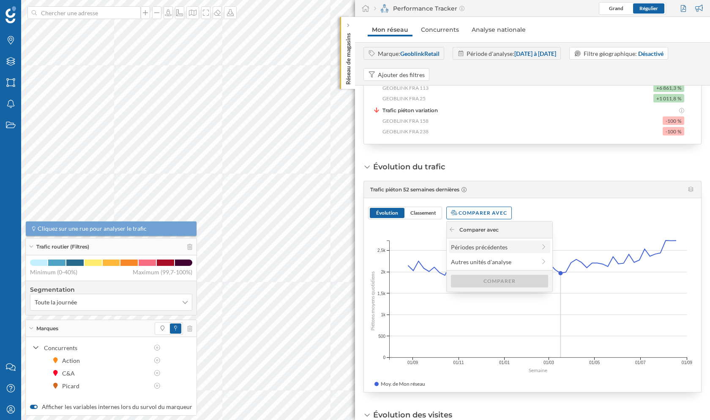
click at [488, 241] on label "Périodes précédentes" at bounding box center [499, 246] width 101 height 13
click at [520, 208] on div "Évolution Classement Comparer avec" at bounding box center [532, 208] width 329 height 21
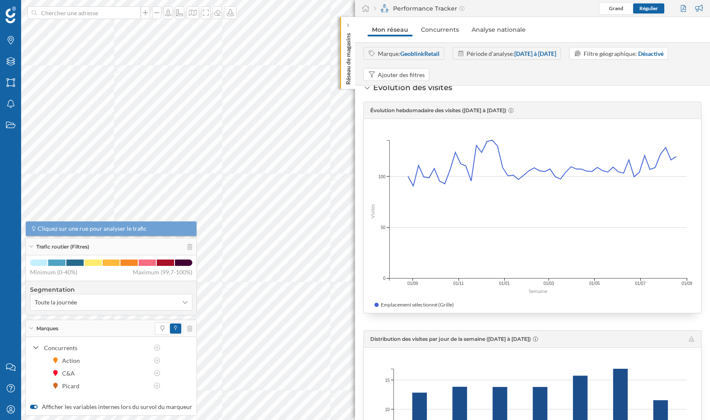
scroll to position [0, 0]
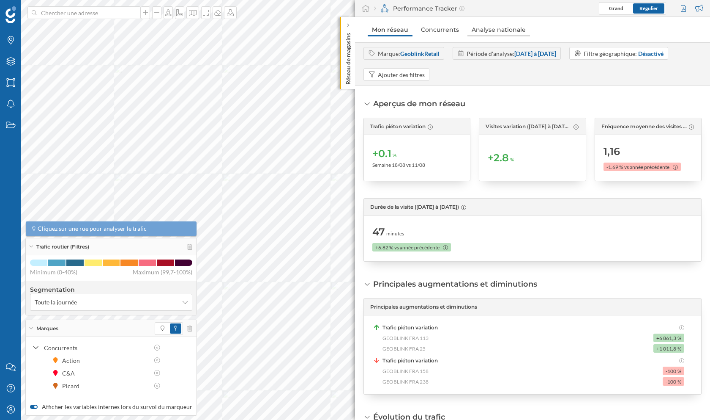
click at [477, 36] on link "Analyse nationale" at bounding box center [499, 30] width 63 height 14
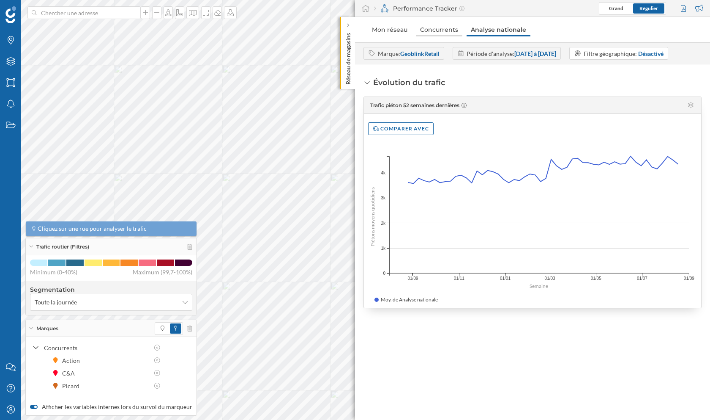
click at [439, 33] on link "Concurrents" at bounding box center [439, 30] width 47 height 14
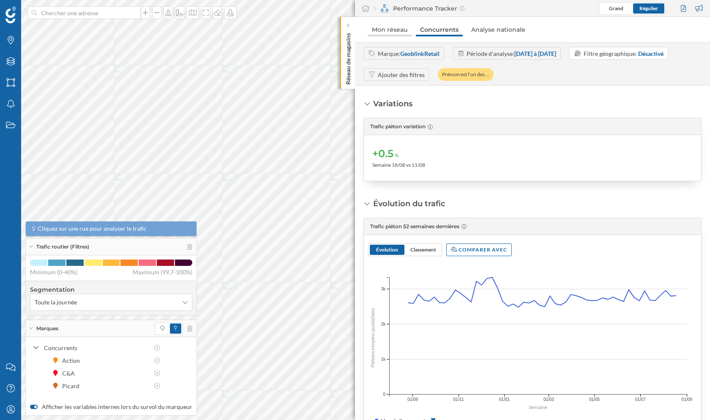
click at [395, 33] on link "Mon réseau" at bounding box center [390, 30] width 44 height 14
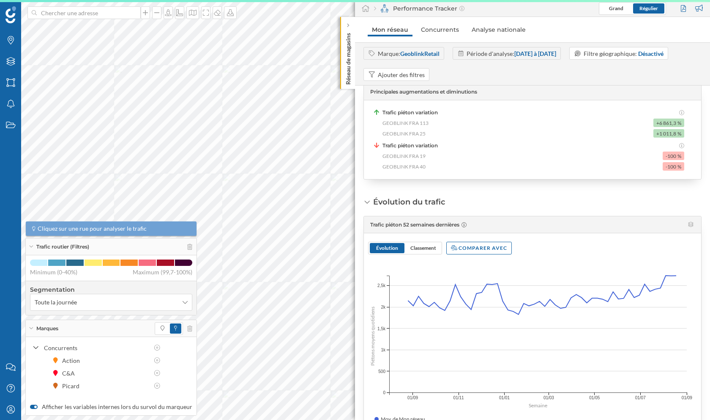
scroll to position [213, 0]
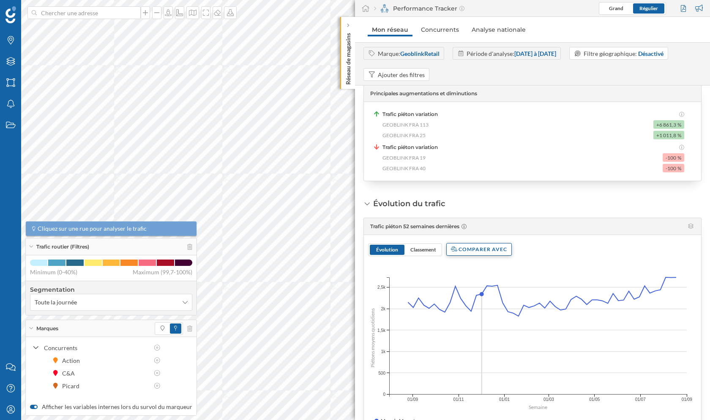
click at [459, 249] on div "Comparer avec" at bounding box center [480, 249] width 66 height 13
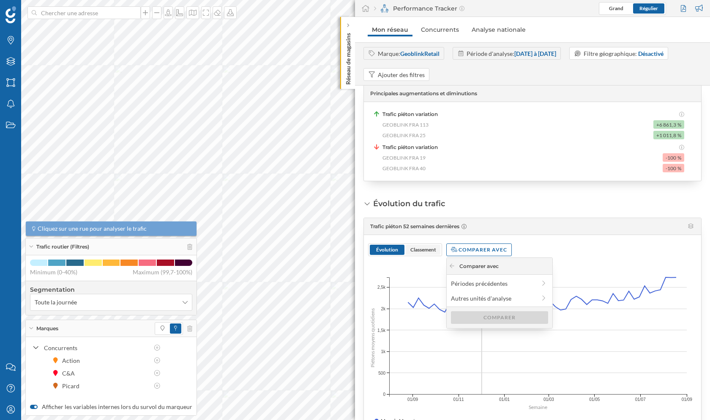
click at [425, 248] on span "Classement" at bounding box center [424, 249] width 26 height 6
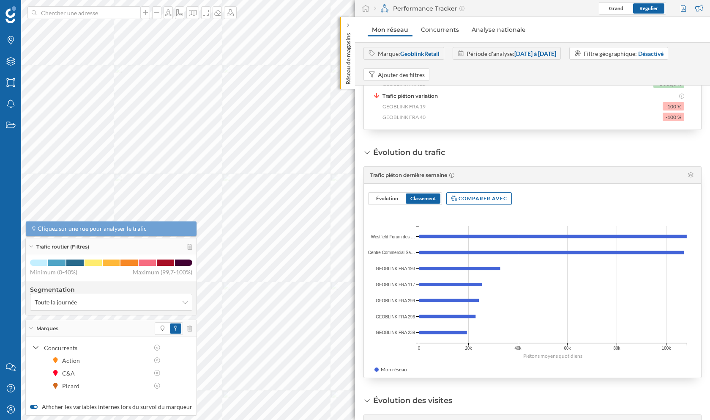
scroll to position [257, 0]
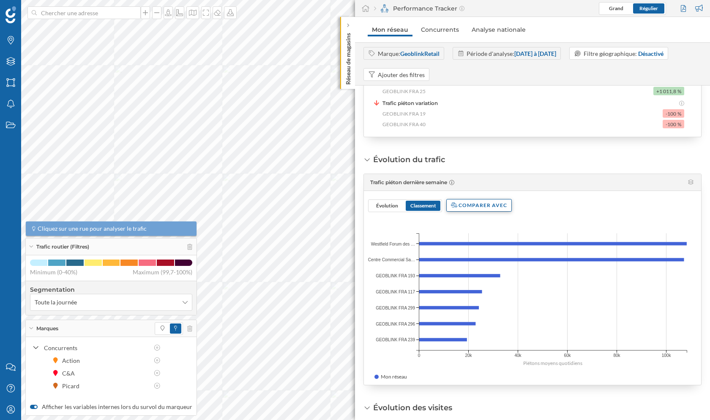
click at [471, 203] on div "Comparer avec" at bounding box center [480, 205] width 66 height 13
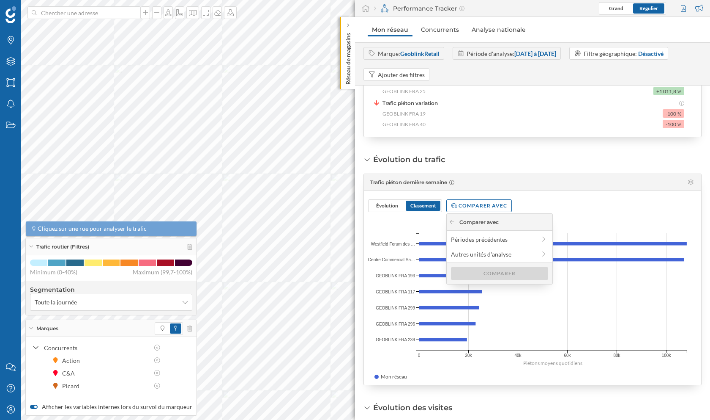
click at [542, 206] on div "Évolution Classement Comparer avec" at bounding box center [532, 201] width 329 height 21
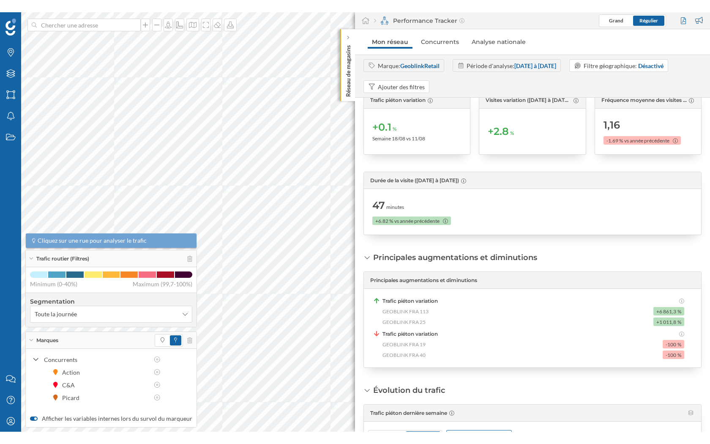
scroll to position [24, 0]
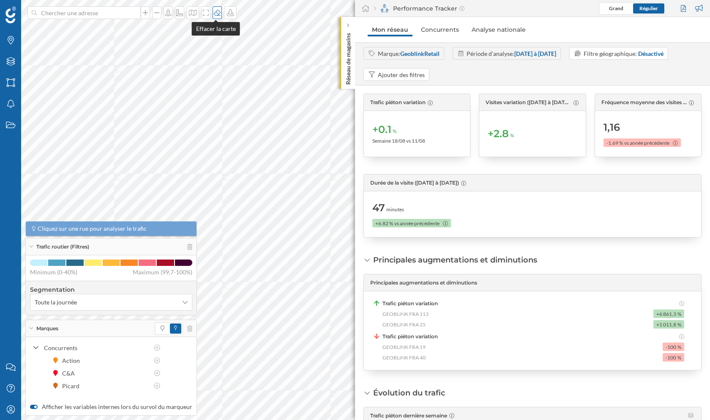
click at [216, 11] on icon at bounding box center [217, 12] width 8 height 7
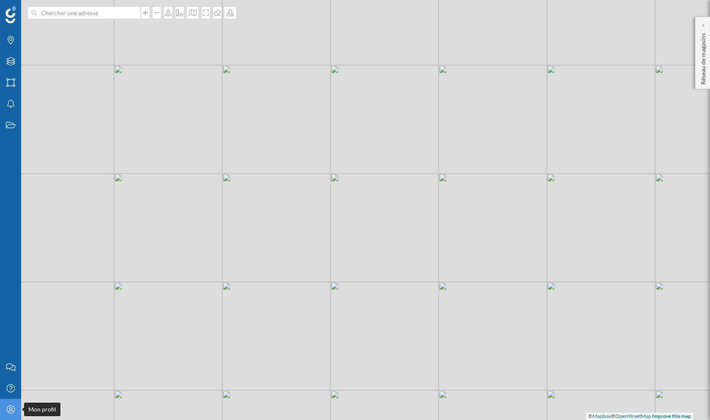
click at [4, 414] on div "Mon profil" at bounding box center [10, 408] width 21 height 21
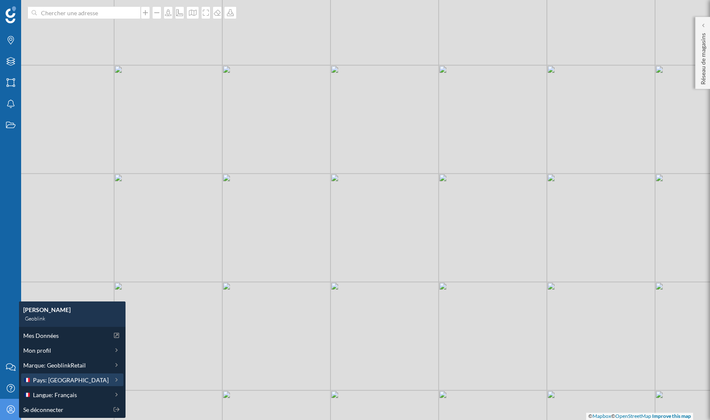
click at [57, 378] on span "Pays: [GEOGRAPHIC_DATA]" at bounding box center [71, 379] width 76 height 9
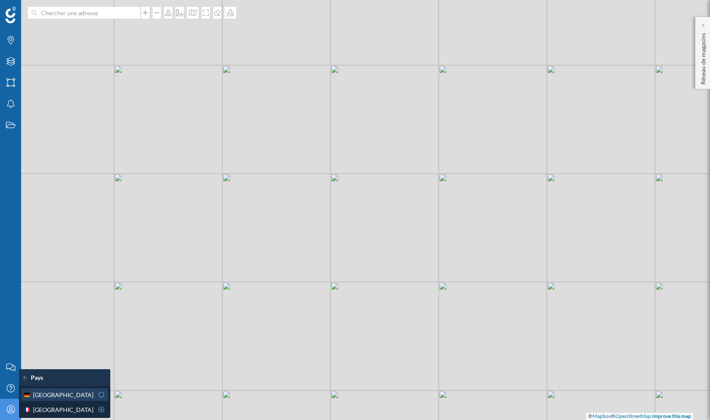
click at [77, 392] on div "[GEOGRAPHIC_DATA]" at bounding box center [58, 394] width 70 height 9
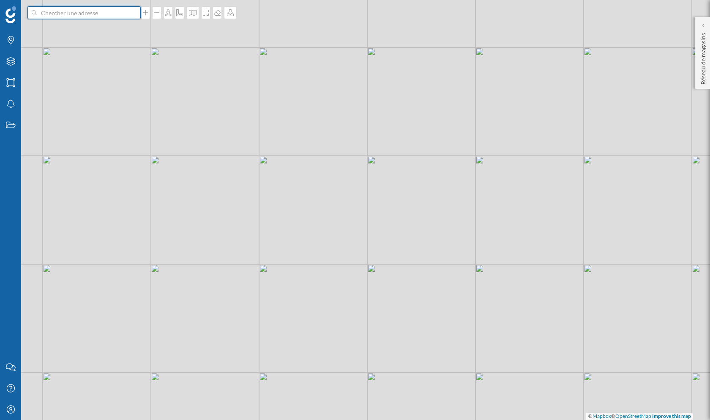
click at [88, 14] on input at bounding box center [84, 12] width 95 height 13
click at [708, 30] on div "Réseau de magasins" at bounding box center [703, 53] width 15 height 72
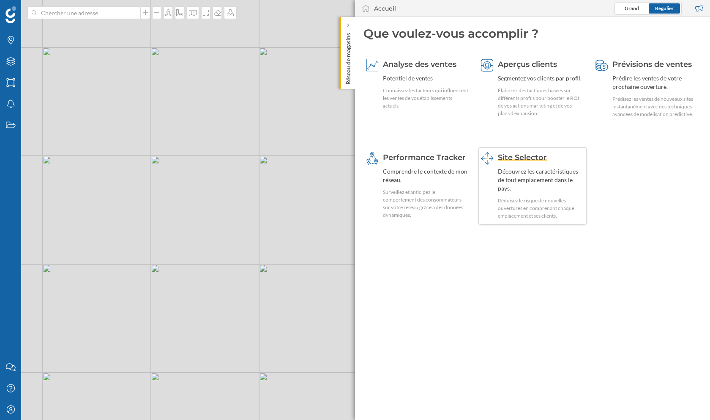
click at [534, 172] on div "Découvrez les caractéristiques de tout emplacement dans le pays." at bounding box center [541, 179] width 87 height 25
